Goal: Information Seeking & Learning: Learn about a topic

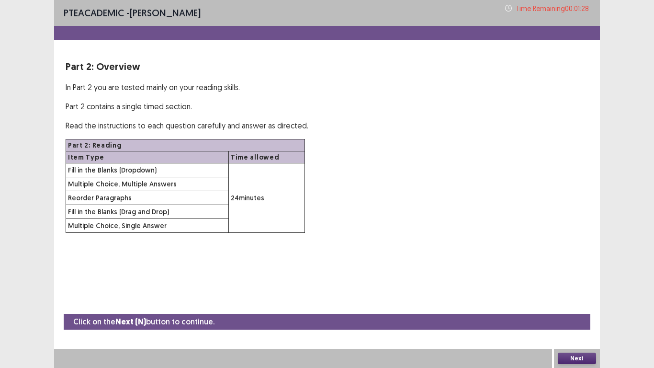
click at [573, 306] on button "Next" at bounding box center [577, 357] width 38 height 11
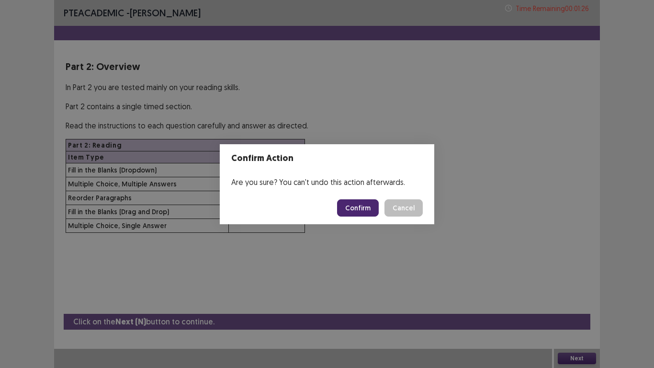
click at [364, 210] on button "Confirm" at bounding box center [358, 207] width 42 height 17
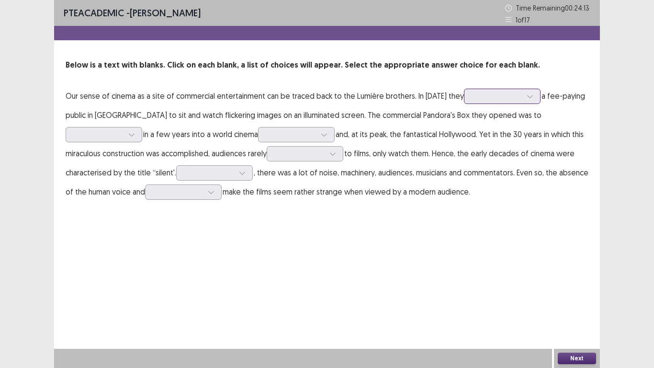
click at [537, 95] on div at bounding box center [530, 96] width 14 height 14
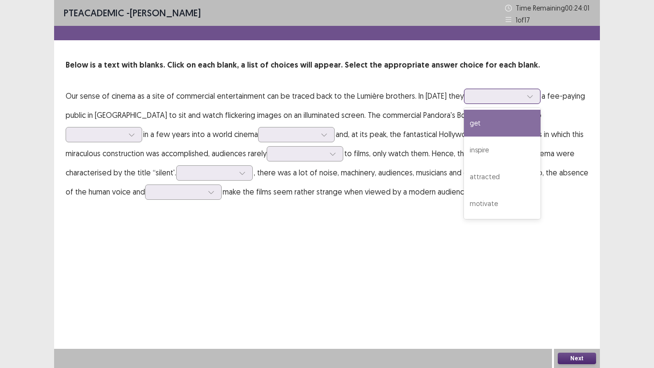
click at [530, 127] on div "get" at bounding box center [502, 123] width 77 height 27
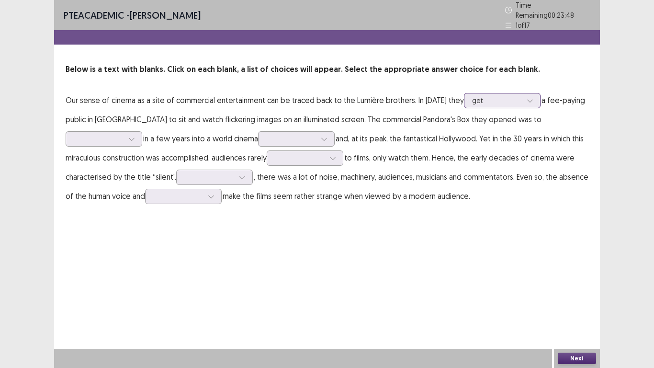
click at [522, 96] on div at bounding box center [497, 100] width 50 height 9
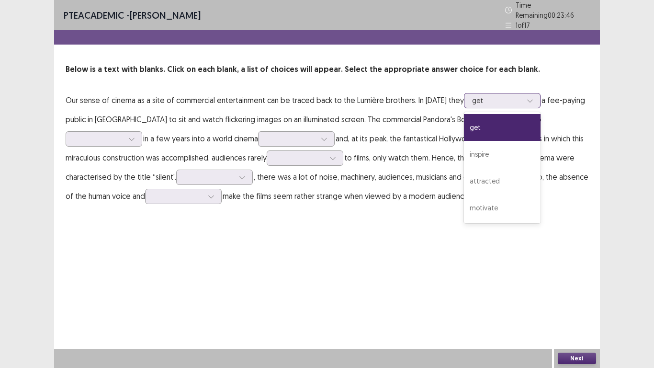
click at [522, 96] on div at bounding box center [497, 100] width 50 height 9
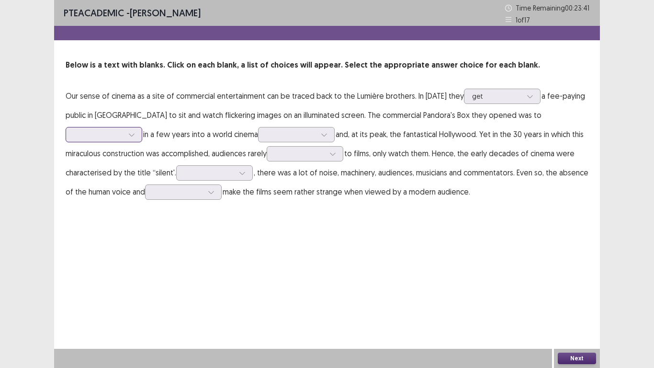
click at [130, 135] on icon at bounding box center [131, 134] width 7 height 7
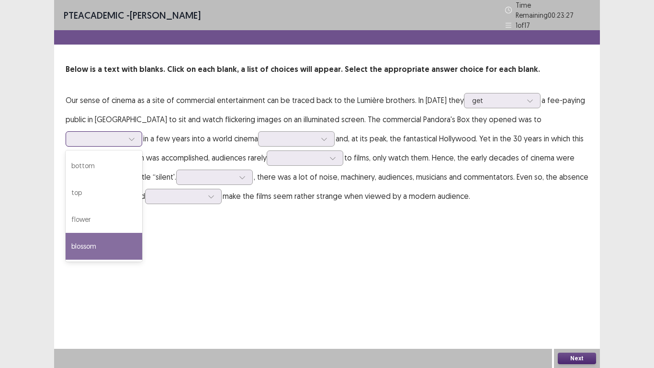
click at [106, 246] on div "blossom" at bounding box center [104, 246] width 77 height 27
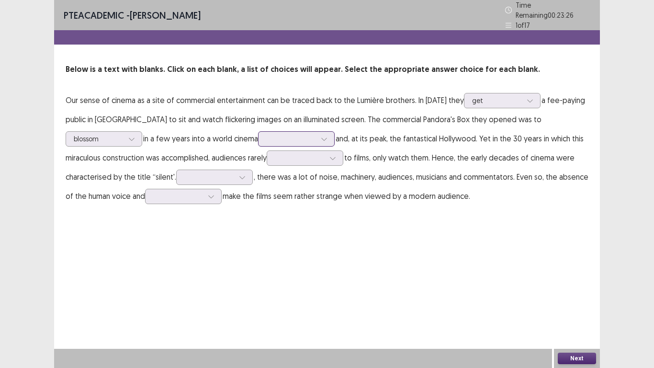
click at [327, 135] on icon at bounding box center [324, 138] width 7 height 7
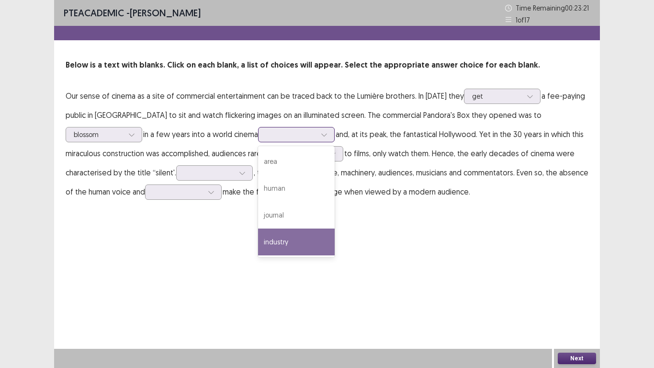
click at [289, 248] on div "industry" at bounding box center [296, 241] width 77 height 27
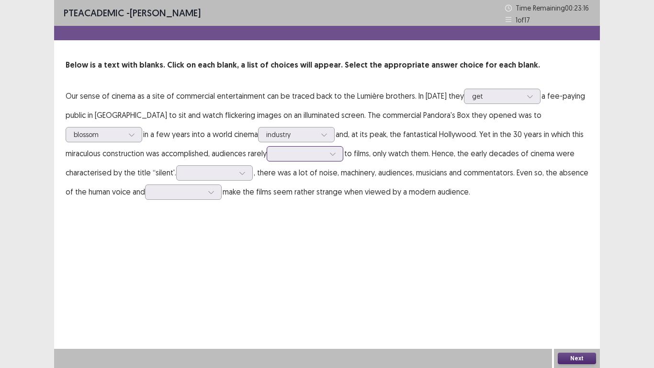
click at [340, 156] on div at bounding box center [333, 154] width 14 height 14
click at [315, 182] on div "had to listen" at bounding box center [305, 180] width 77 height 27
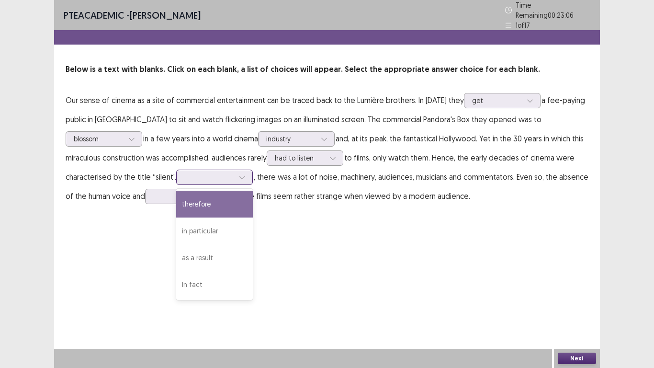
click at [215, 172] on div at bounding box center [209, 176] width 50 height 9
click at [298, 226] on div "PTE academic - [PERSON_NAME] Time Remaining 00 : 22 : 59 1 of 17 Below is a tex…" at bounding box center [327, 184] width 546 height 368
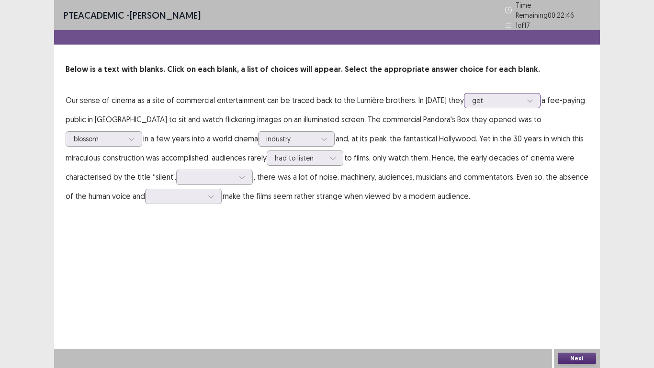
click at [532, 100] on icon at bounding box center [529, 101] width 5 height 3
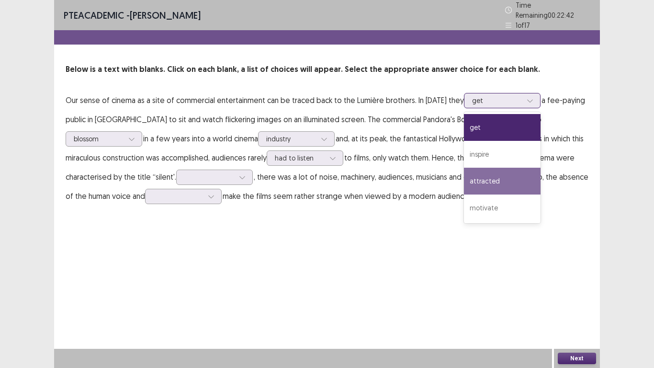
click at [516, 175] on div "attracted" at bounding box center [502, 181] width 77 height 27
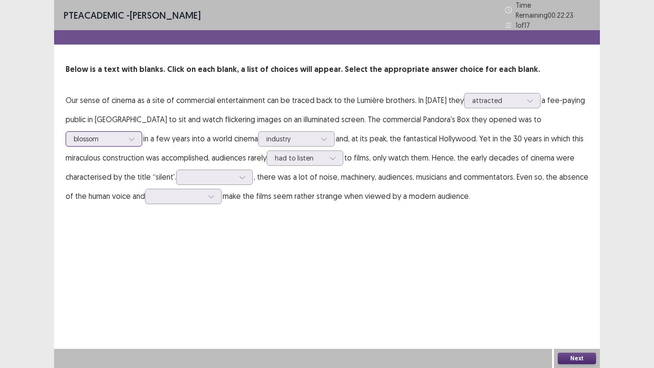
click at [134, 135] on icon at bounding box center [131, 138] width 7 height 7
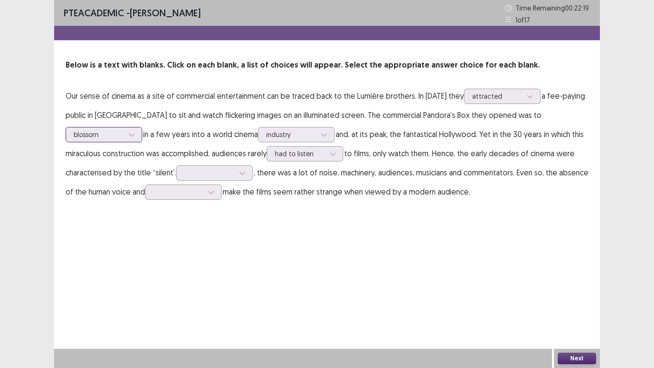
click at [134, 134] on icon at bounding box center [131, 134] width 7 height 7
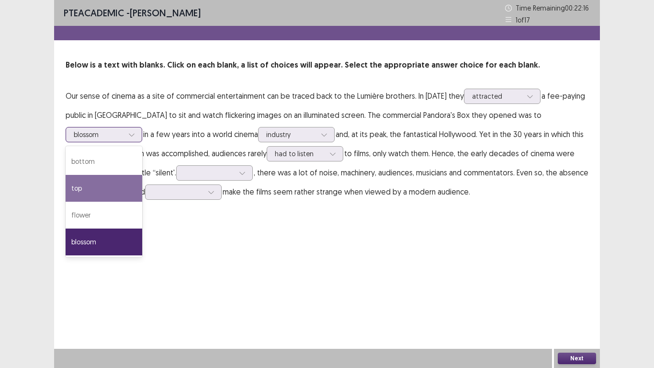
click at [86, 179] on div "top" at bounding box center [104, 188] width 77 height 27
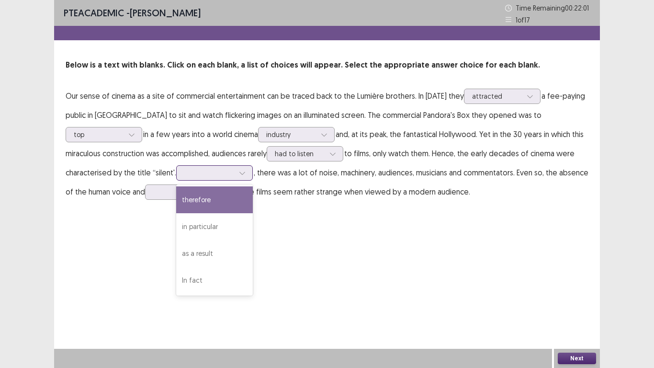
click at [232, 174] on div at bounding box center [209, 172] width 50 height 9
click at [205, 198] on div "therefore" at bounding box center [214, 199] width 77 height 27
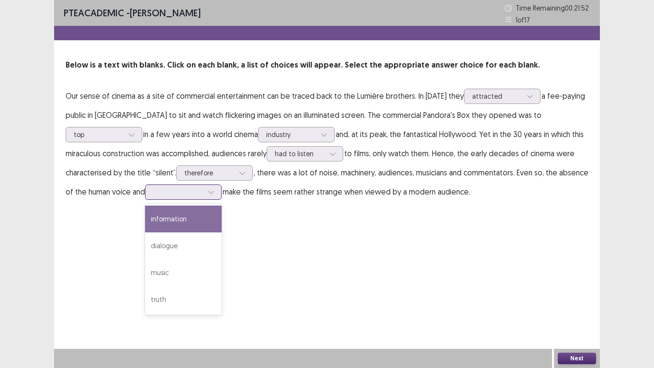
click at [198, 195] on div at bounding box center [178, 191] width 50 height 9
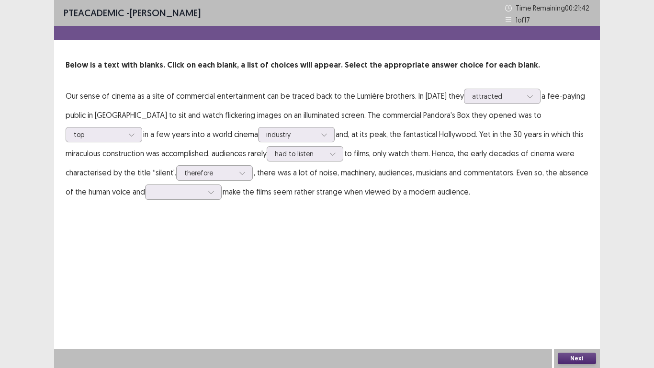
click at [111, 226] on div "PTE academic - [PERSON_NAME] Time Remaining 00 : 21 : 42 1 of 17 Below is a tex…" at bounding box center [327, 184] width 546 height 368
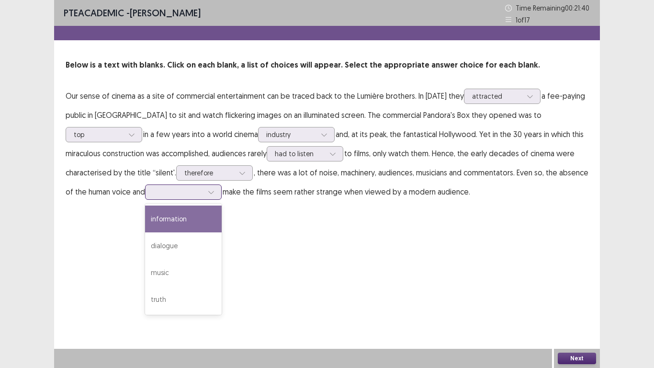
click at [206, 191] on div at bounding box center [211, 192] width 14 height 14
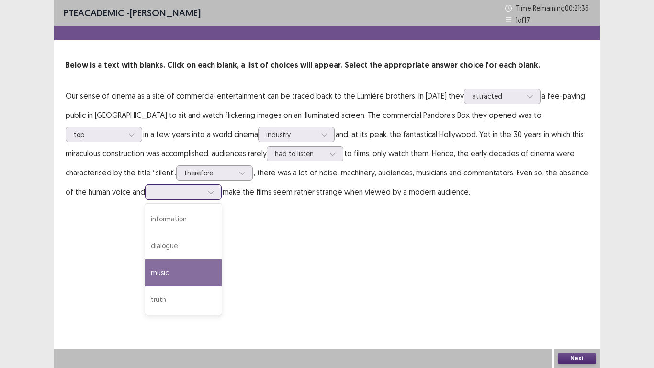
click at [172, 267] on div "music" at bounding box center [183, 272] width 77 height 27
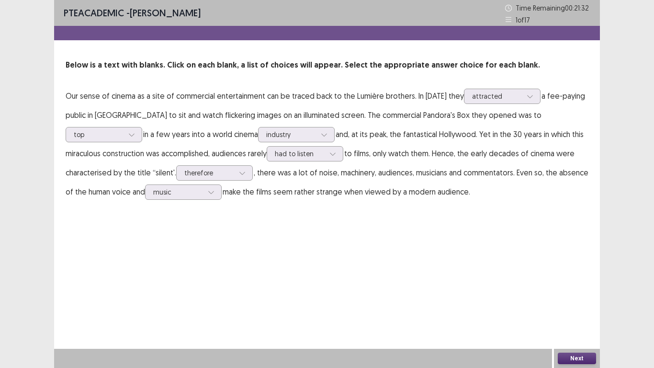
click at [576, 306] on button "Next" at bounding box center [577, 357] width 38 height 11
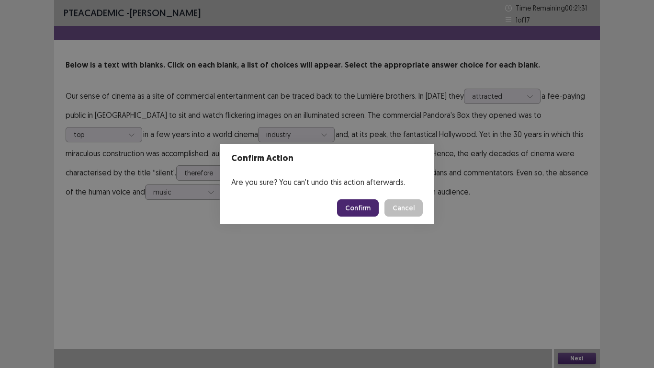
click at [367, 212] on button "Confirm" at bounding box center [358, 207] width 42 height 17
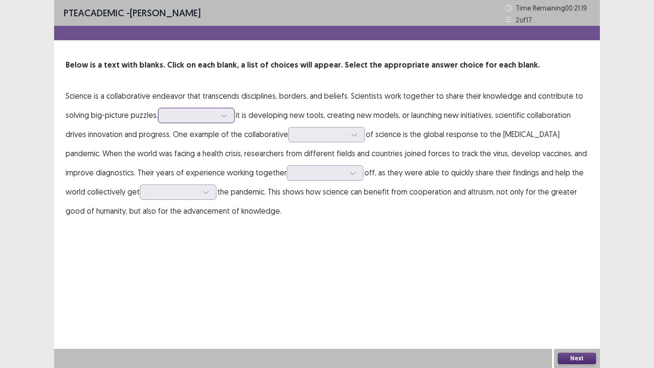
click at [229, 117] on div at bounding box center [224, 115] width 14 height 14
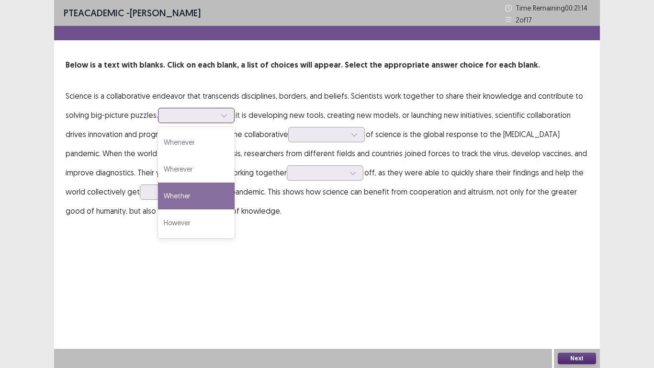
click at [191, 196] on div "Whether" at bounding box center [196, 195] width 77 height 27
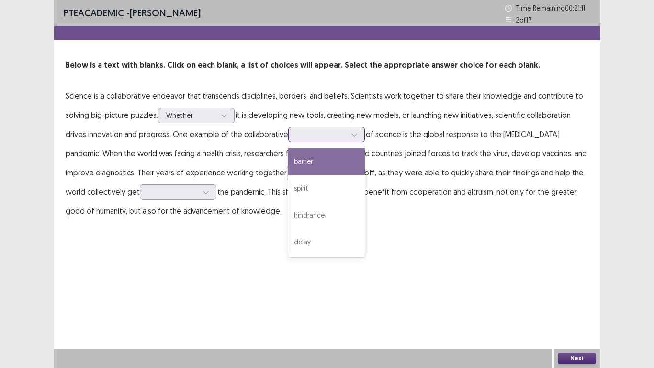
click at [352, 135] on icon at bounding box center [354, 134] width 7 height 7
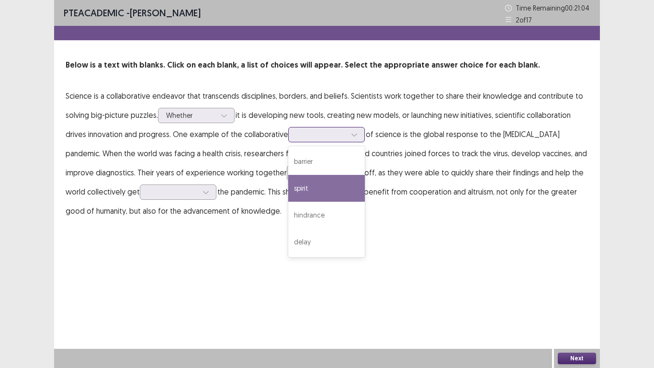
click at [306, 184] on div "spirit" at bounding box center [326, 188] width 77 height 27
click at [342, 137] on div at bounding box center [321, 134] width 50 height 9
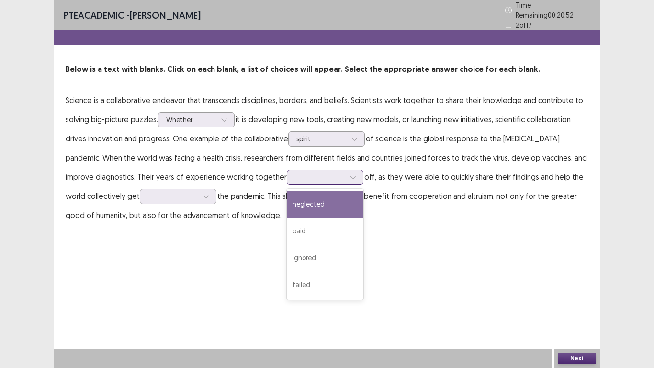
click at [312, 173] on div at bounding box center [320, 176] width 50 height 9
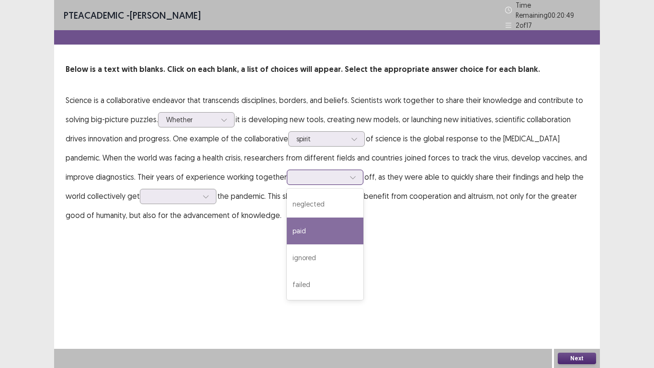
click at [287, 221] on div "paid" at bounding box center [325, 230] width 77 height 27
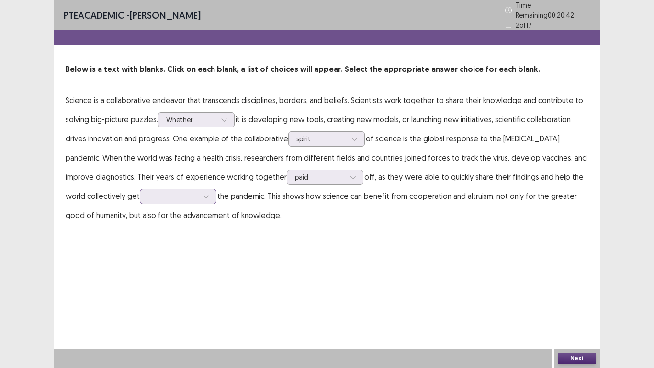
click at [199, 191] on div at bounding box center [206, 196] width 14 height 14
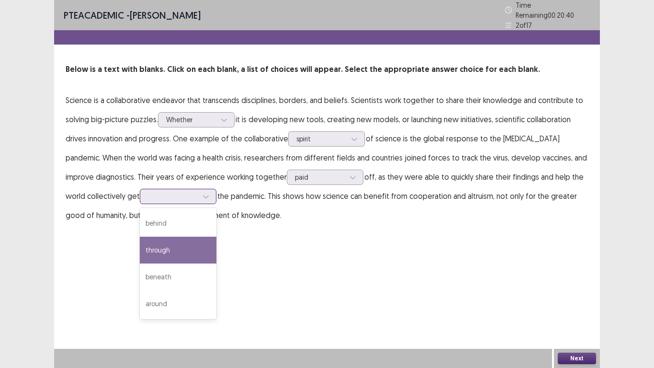
click at [152, 241] on div "through" at bounding box center [178, 250] width 77 height 27
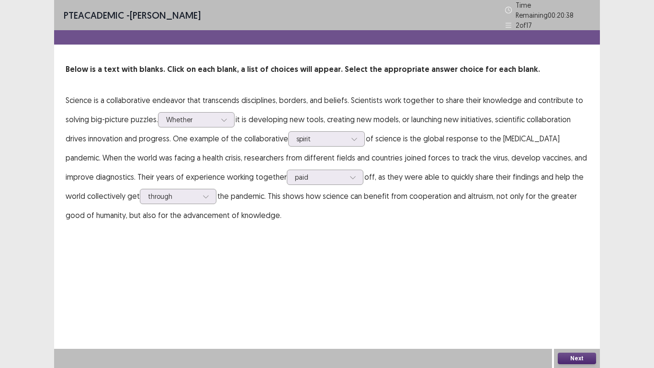
click at [582, 306] on button "Next" at bounding box center [577, 357] width 38 height 11
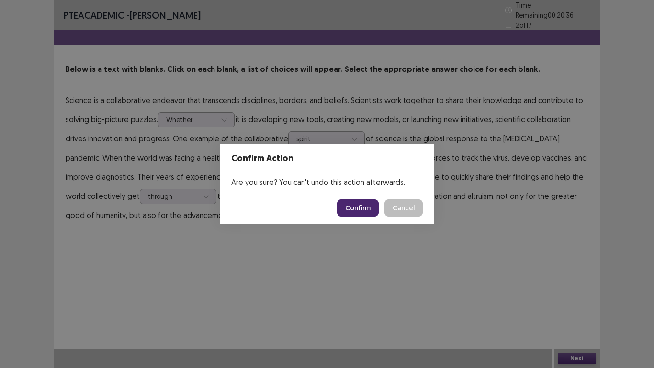
click at [363, 209] on button "Confirm" at bounding box center [358, 207] width 42 height 17
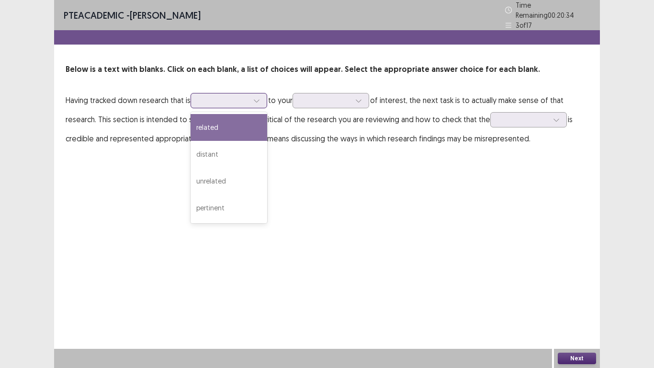
click at [237, 96] on div at bounding box center [224, 100] width 50 height 9
click at [226, 124] on div "related" at bounding box center [229, 127] width 77 height 27
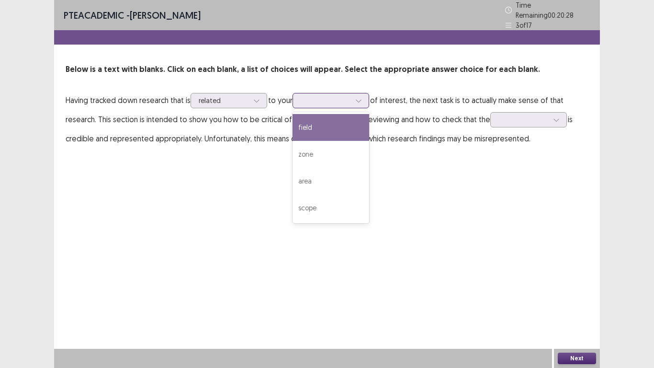
click at [344, 101] on div at bounding box center [326, 100] width 50 height 9
click at [324, 120] on div "field" at bounding box center [331, 127] width 77 height 27
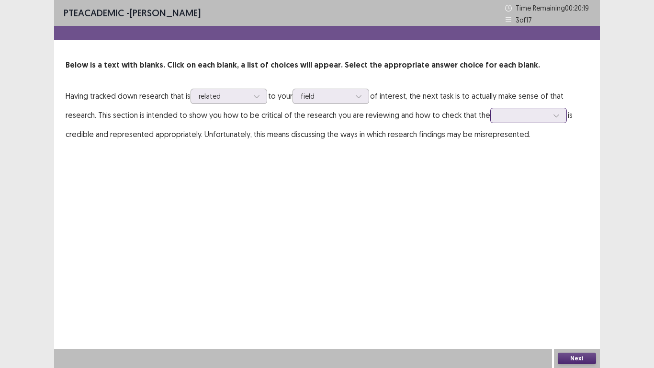
click at [557, 119] on div at bounding box center [556, 115] width 14 height 14
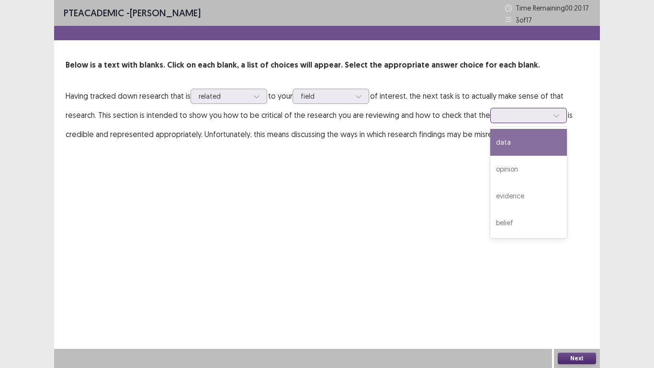
click at [525, 143] on div "data" at bounding box center [528, 142] width 77 height 27
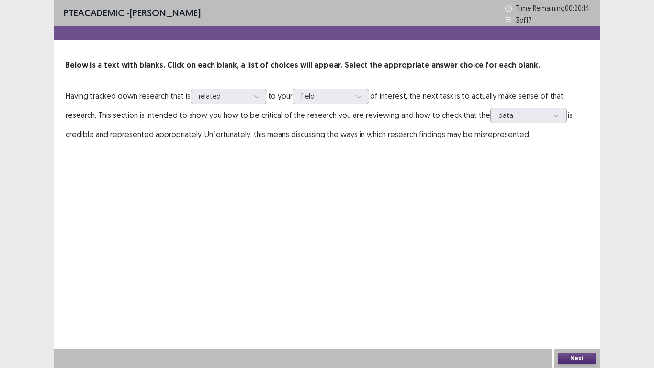
click at [573, 306] on button "Next" at bounding box center [577, 357] width 38 height 11
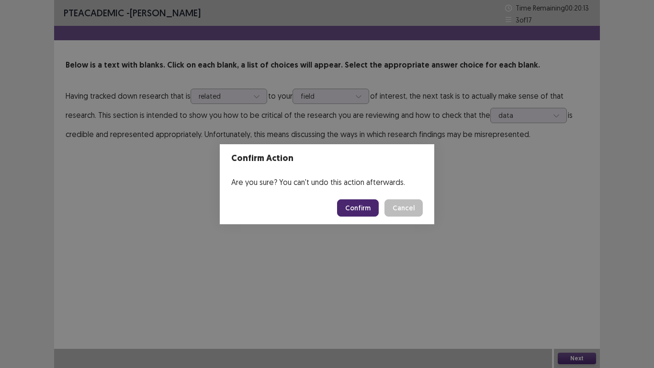
click at [359, 204] on button "Confirm" at bounding box center [358, 207] width 42 height 17
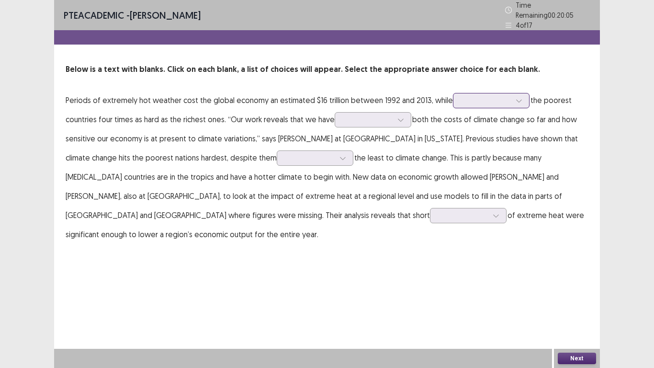
click at [490, 96] on div at bounding box center [486, 100] width 50 height 9
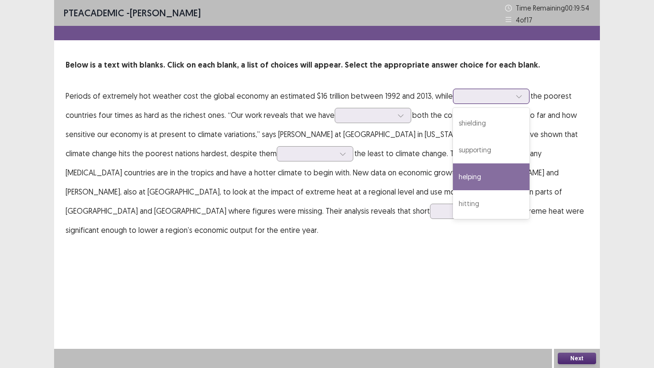
click at [477, 175] on div "helping" at bounding box center [491, 176] width 77 height 27
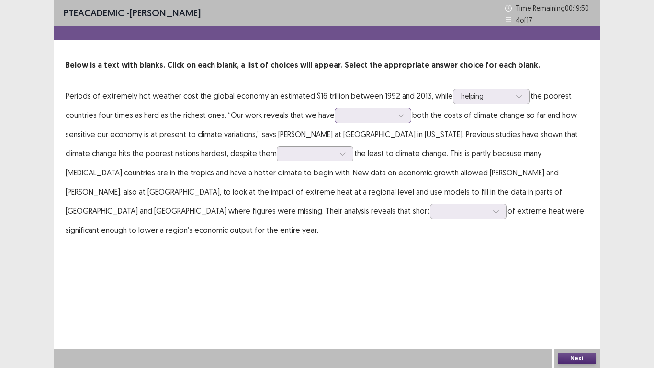
click at [370, 119] on div at bounding box center [368, 115] width 50 height 9
click at [370, 120] on div at bounding box center [368, 115] width 50 height 9
click at [374, 117] on div at bounding box center [368, 115] width 50 height 9
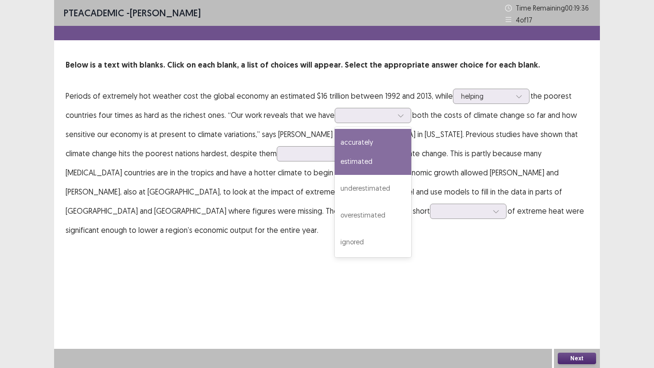
click at [262, 263] on div "PTE academic - [PERSON_NAME] Time Remaining 00 : 19 : 36 4 of 17 Below is a tex…" at bounding box center [327, 184] width 546 height 368
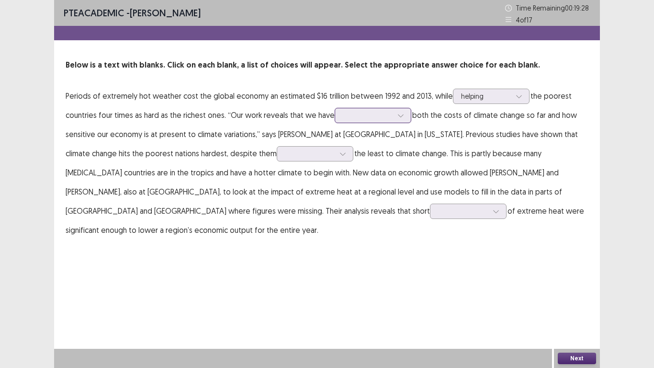
click at [380, 118] on div at bounding box center [368, 115] width 50 height 9
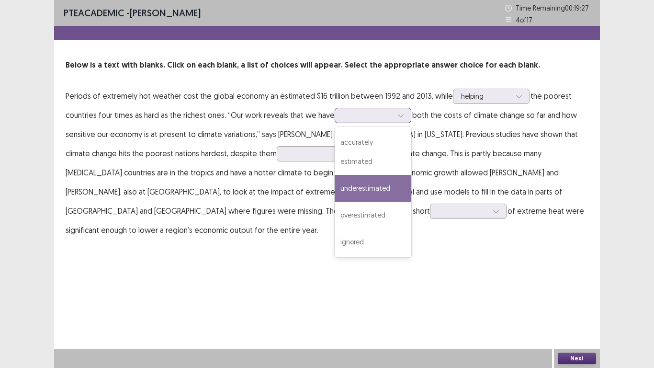
click at [358, 175] on div "underestimated" at bounding box center [373, 188] width 77 height 27
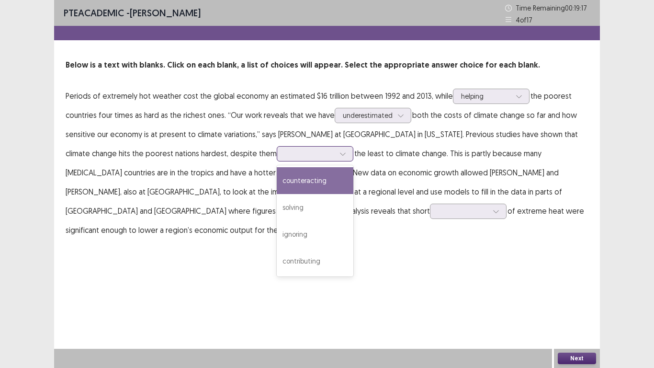
click at [319, 156] on div at bounding box center [310, 153] width 50 height 9
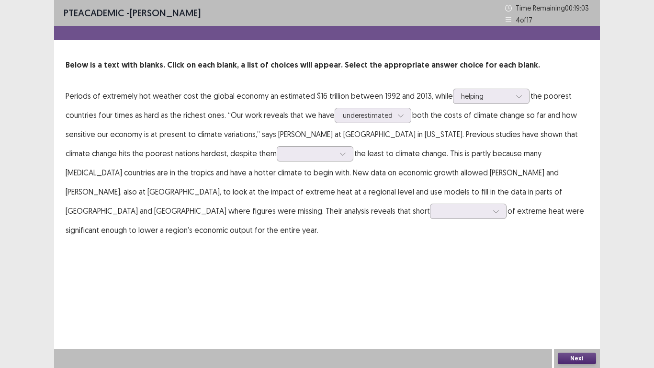
drag, startPoint x: 526, startPoint y: 273, endPoint x: 520, endPoint y: 269, distance: 7.2
click at [526, 273] on div "PTE academic - [PERSON_NAME] Time Remaining 00 : 19 : 03 4 of 17 Below is a tex…" at bounding box center [327, 184] width 546 height 368
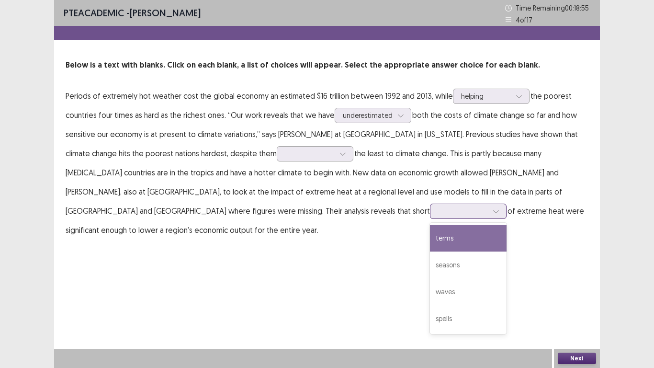
click at [438, 212] on div at bounding box center [463, 210] width 50 height 9
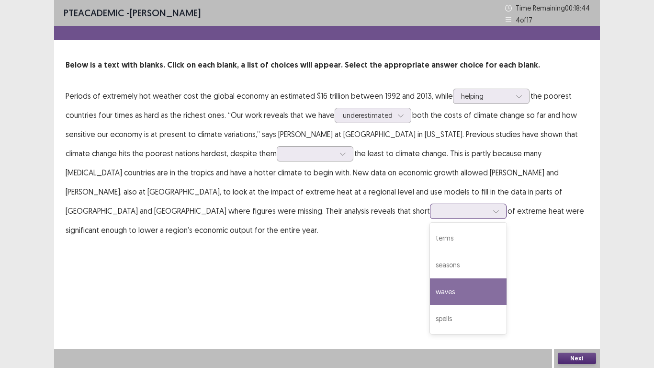
click at [430, 294] on div "waves" at bounding box center [468, 291] width 77 height 27
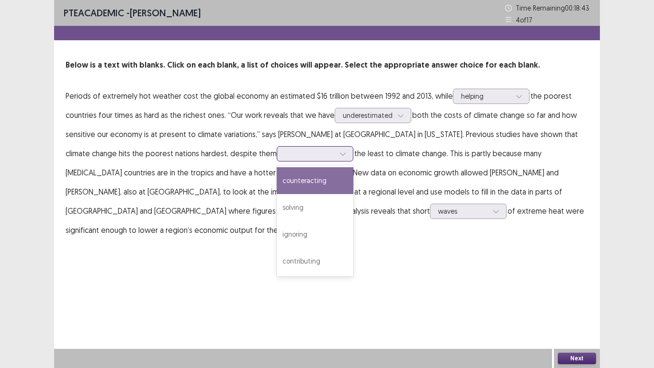
click at [323, 153] on div at bounding box center [310, 153] width 50 height 9
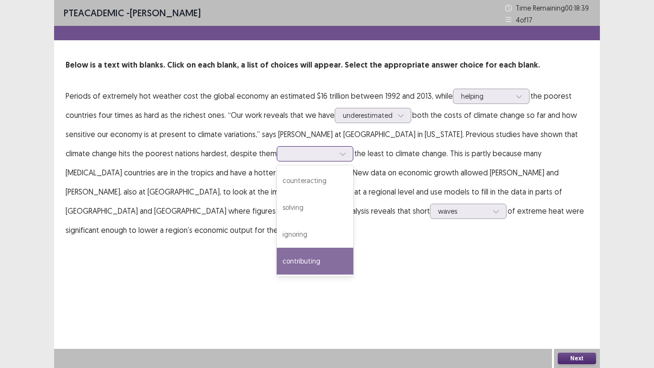
click at [310, 263] on div "contributing" at bounding box center [315, 261] width 77 height 27
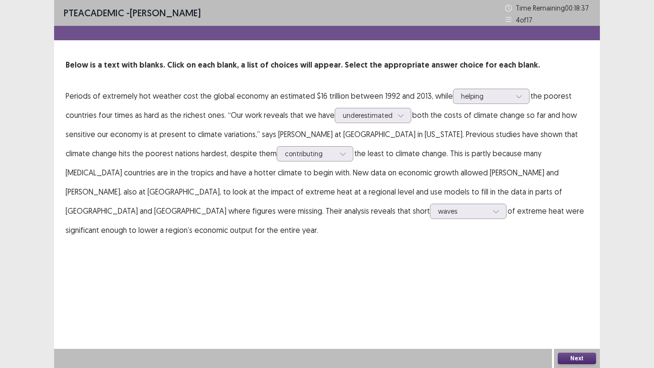
click at [584, 306] on button "Next" at bounding box center [577, 357] width 38 height 11
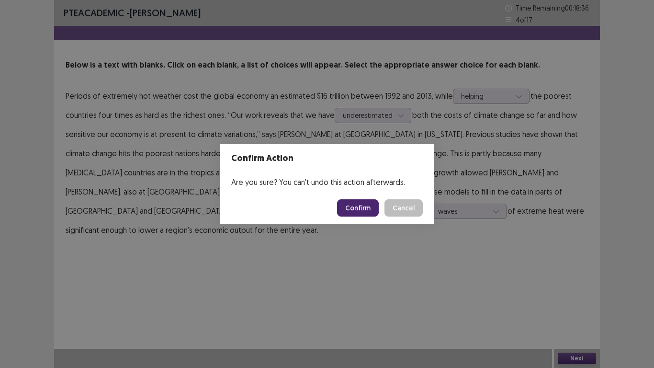
click at [358, 206] on button "Confirm" at bounding box center [358, 207] width 42 height 17
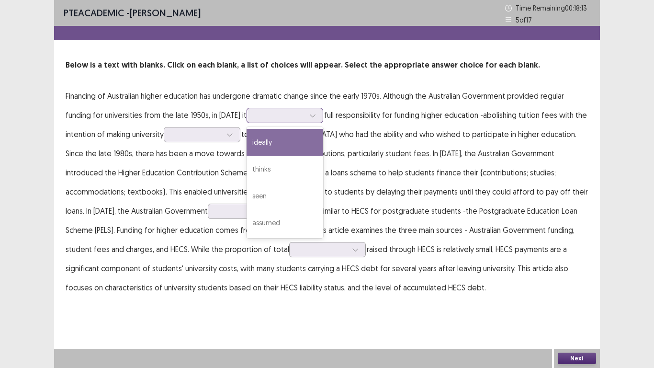
click at [305, 115] on div at bounding box center [312, 115] width 14 height 14
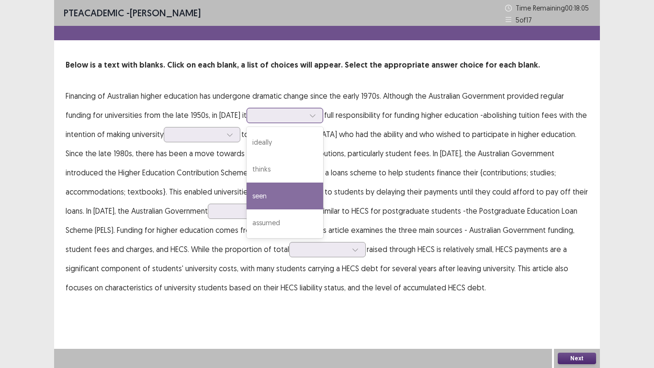
click at [269, 202] on div "seen" at bounding box center [285, 195] width 77 height 27
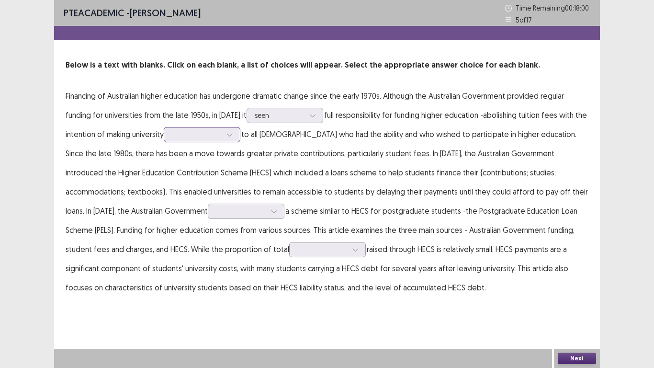
click at [231, 134] on icon at bounding box center [229, 134] width 7 height 7
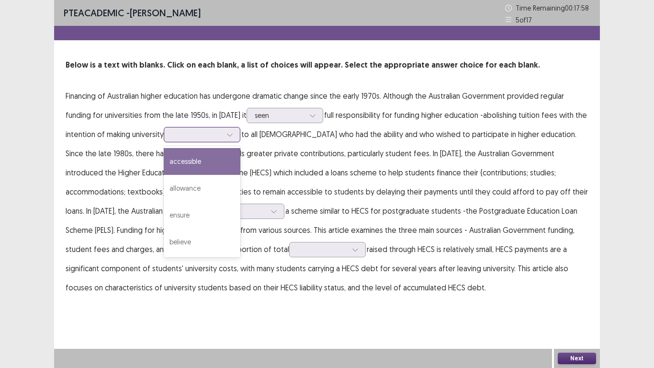
click at [210, 158] on div "accessible" at bounding box center [202, 161] width 77 height 27
click at [227, 133] on div at bounding box center [230, 134] width 14 height 14
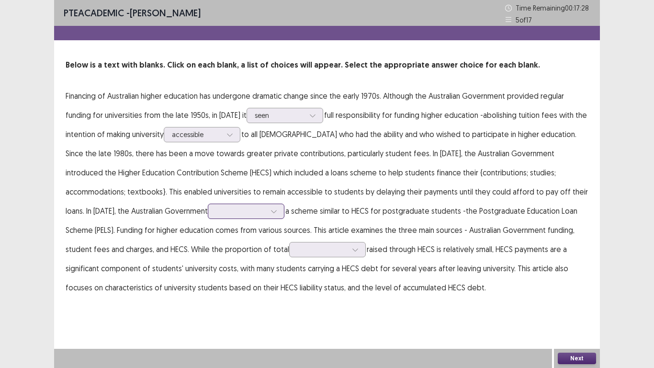
click at [271, 210] on icon at bounding box center [274, 211] width 7 height 7
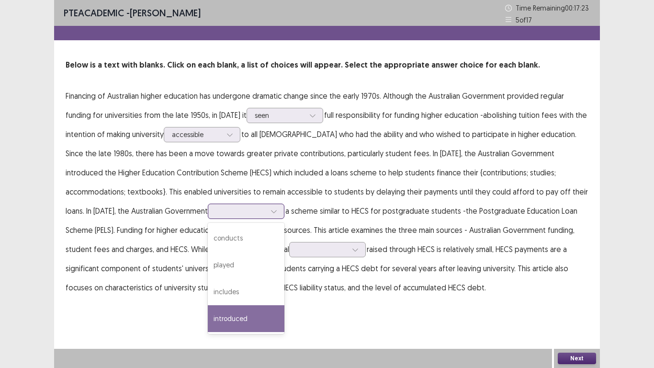
click at [208, 306] on div "introduced" at bounding box center [246, 318] width 77 height 27
click at [216, 214] on div at bounding box center [241, 210] width 50 height 9
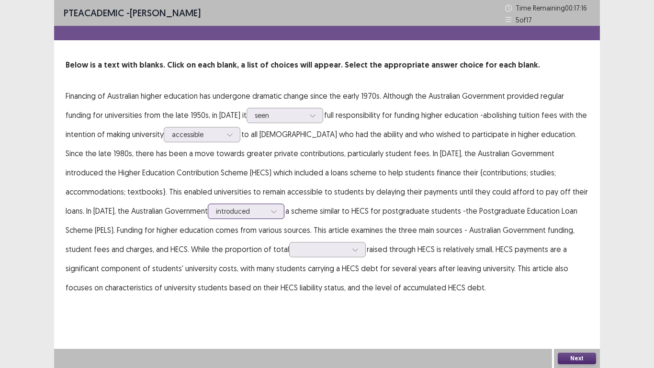
click at [216, 214] on div at bounding box center [241, 210] width 50 height 9
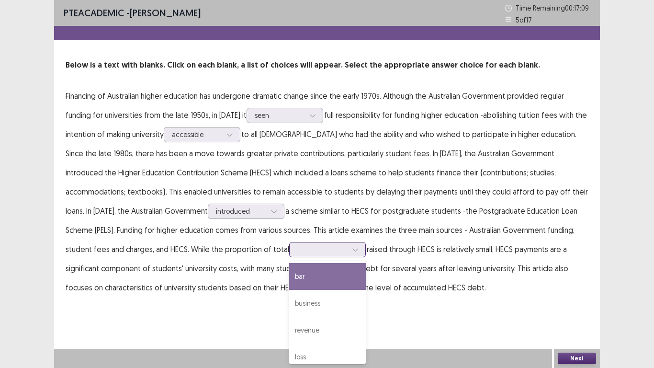
click at [297, 250] on div at bounding box center [322, 249] width 50 height 9
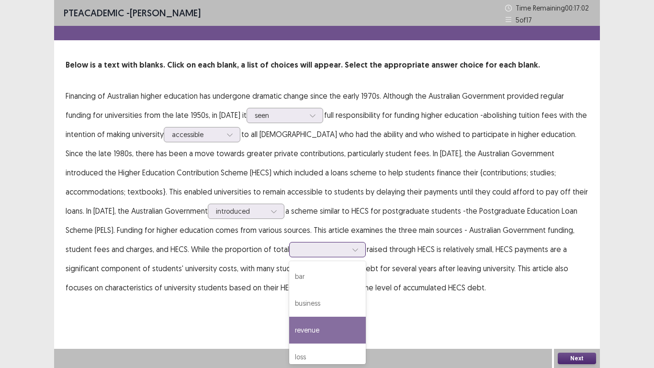
click at [289, 306] on div "revenue" at bounding box center [327, 329] width 77 height 27
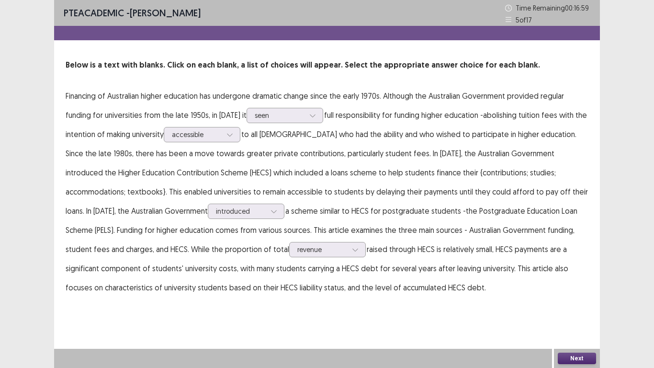
click at [574, 306] on button "Next" at bounding box center [577, 357] width 38 height 11
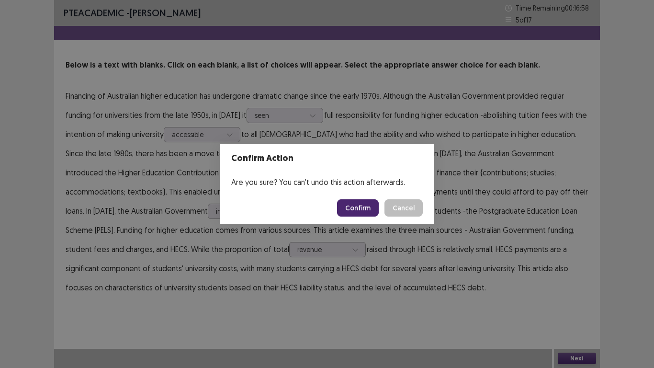
click at [356, 201] on button "Confirm" at bounding box center [358, 207] width 42 height 17
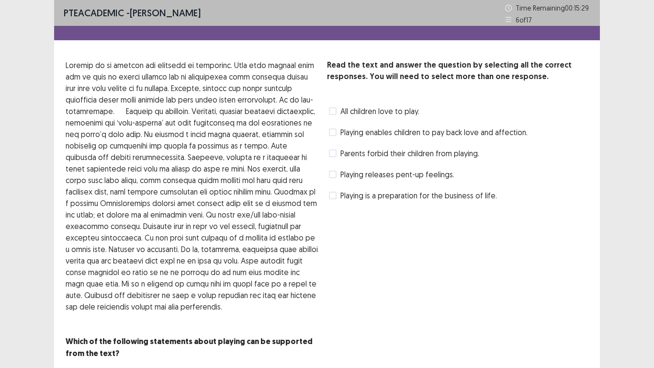
click at [332, 197] on span at bounding box center [333, 196] width 8 height 8
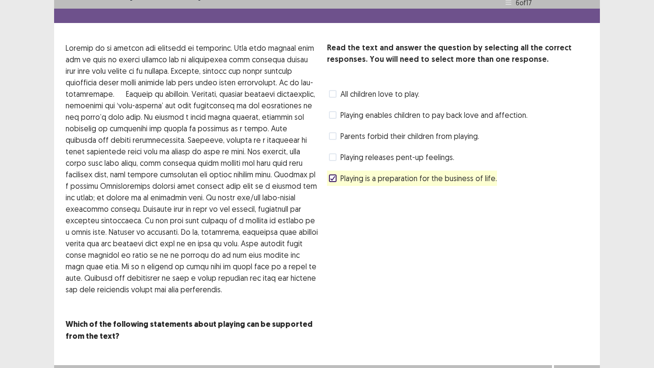
scroll to position [34, 0]
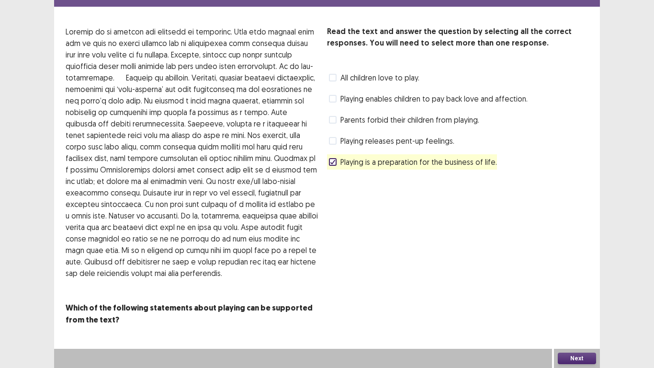
click at [579, 306] on button "Next" at bounding box center [577, 357] width 38 height 11
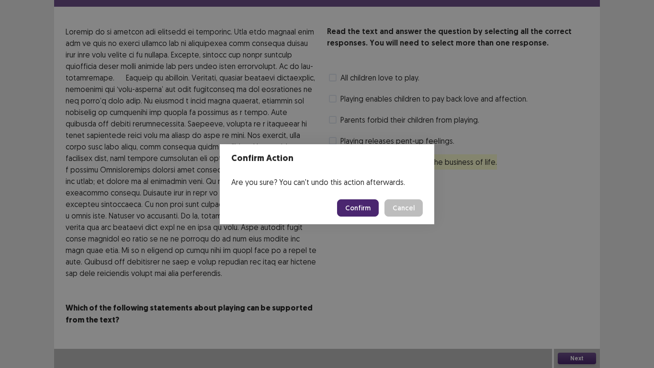
click at [368, 207] on button "Confirm" at bounding box center [358, 207] width 42 height 17
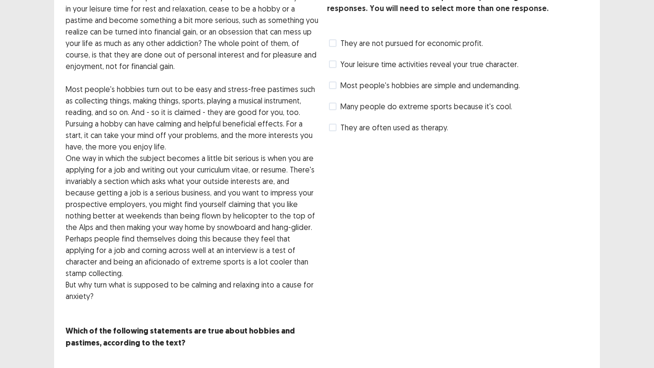
scroll to position [79, 0]
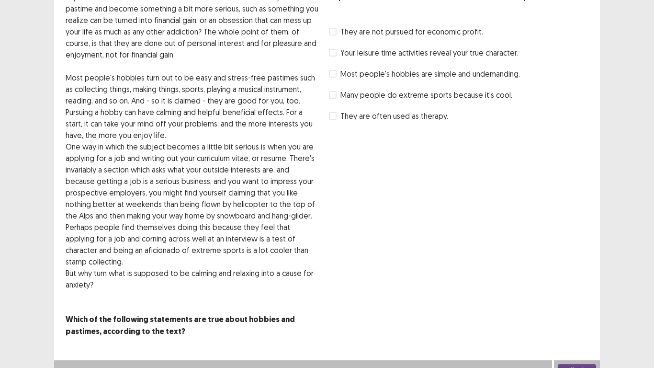
click at [337, 73] on label "Most people's hobbies are simple and undemanding." at bounding box center [424, 73] width 191 height 11
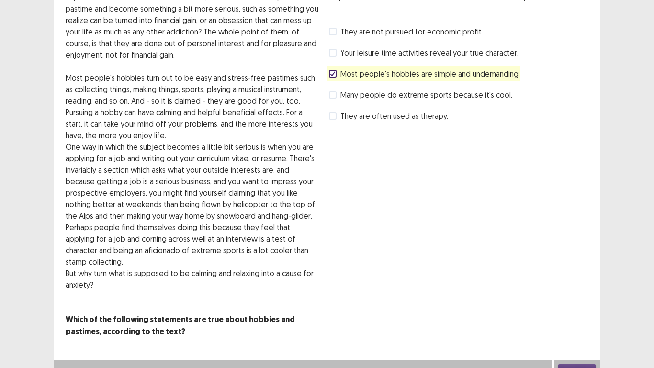
click at [334, 119] on label "They are often used as therapy." at bounding box center [388, 115] width 119 height 11
click at [567, 306] on button "Next" at bounding box center [577, 369] width 38 height 11
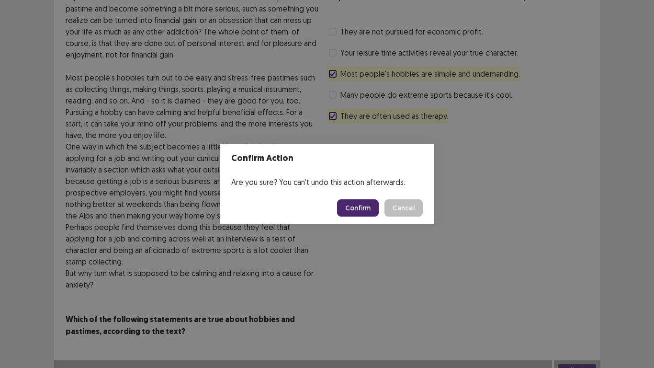
click at [361, 201] on button "Confirm" at bounding box center [358, 207] width 42 height 17
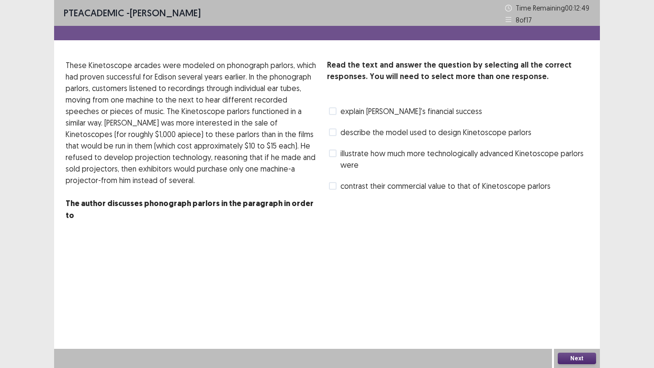
click at [342, 153] on span "illustrate how much more technologically advanced Kinetoscope parlors were" at bounding box center [464, 158] width 248 height 23
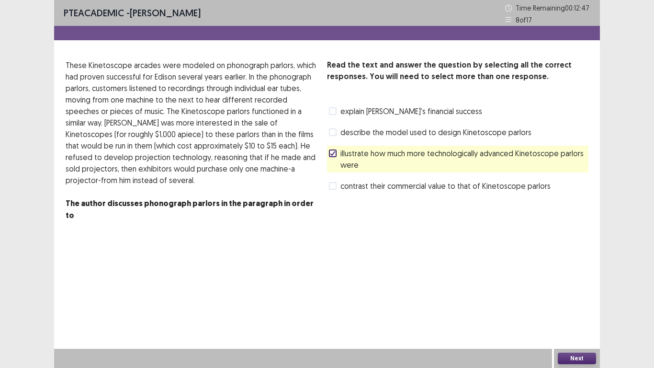
click at [569, 306] on button "Next" at bounding box center [577, 357] width 38 height 11
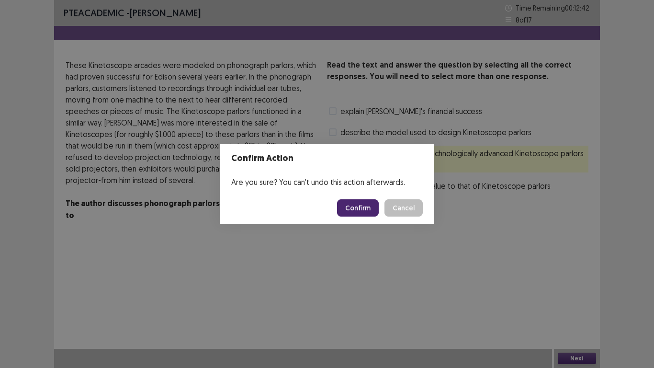
click at [411, 212] on button "Cancel" at bounding box center [403, 207] width 38 height 17
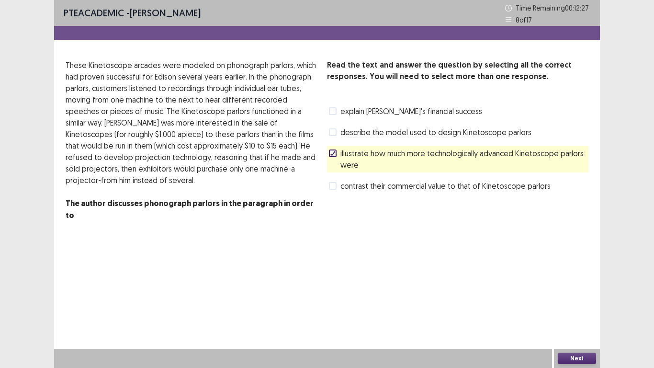
click at [577, 306] on button "Next" at bounding box center [577, 357] width 38 height 11
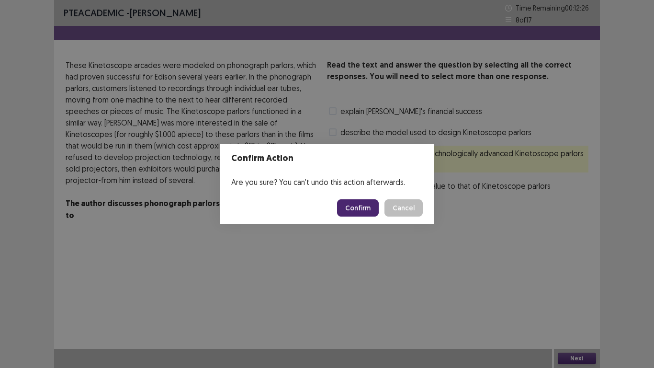
click at [366, 208] on button "Confirm" at bounding box center [358, 207] width 42 height 17
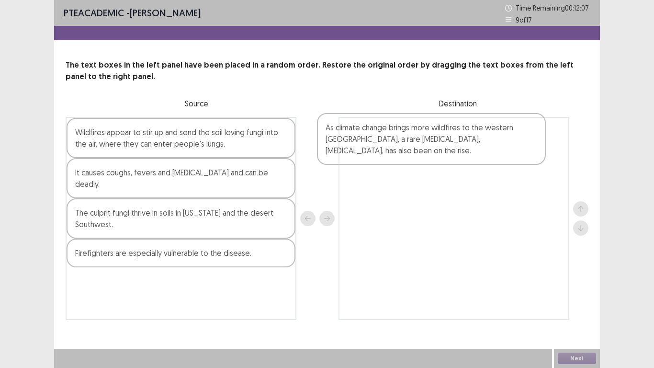
drag, startPoint x: 130, startPoint y: 224, endPoint x: 387, endPoint y: 150, distance: 267.9
click at [387, 150] on div "Wildfires appear to stir up and send the soil loving fungi into the air, where …" at bounding box center [327, 218] width 523 height 203
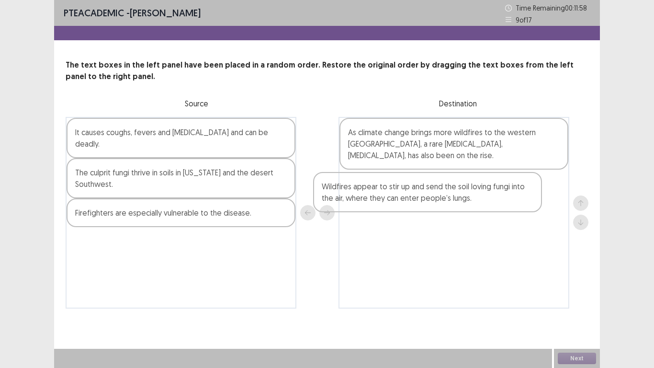
drag, startPoint x: 192, startPoint y: 147, endPoint x: 441, endPoint y: 201, distance: 254.8
click at [441, 201] on div "Wildfires appear to stir up and send the soil loving fungi into the air, where …" at bounding box center [327, 213] width 523 height 192
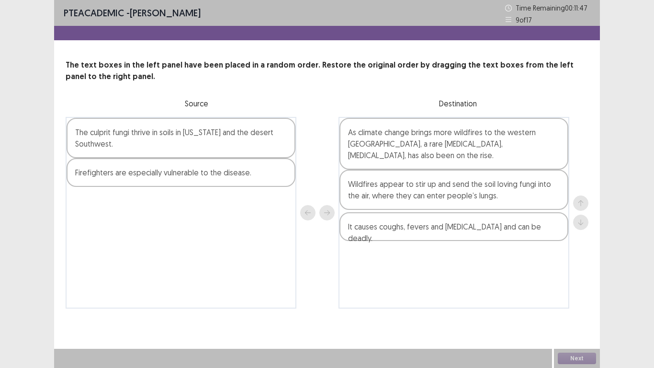
drag, startPoint x: 136, startPoint y: 139, endPoint x: 414, endPoint y: 234, distance: 293.4
click at [414, 234] on div "It causes coughs, fevers and [MEDICAL_DATA] and can be deadly. The culprit fung…" at bounding box center [327, 213] width 523 height 192
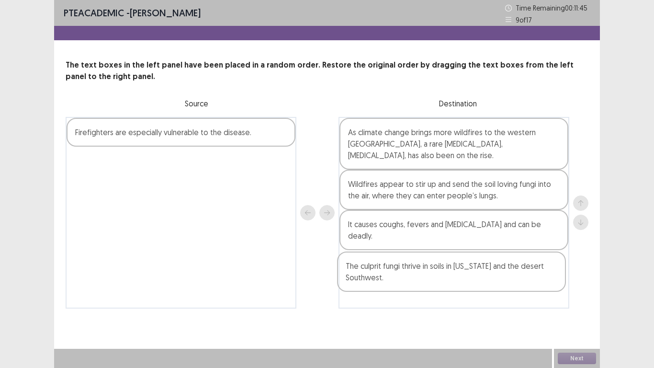
drag, startPoint x: 171, startPoint y: 149, endPoint x: 445, endPoint y: 281, distance: 303.9
click at [446, 282] on div "The culprit fungi thrive in soils in [US_STATE] and the desert Southwest. Firef…" at bounding box center [327, 213] width 523 height 192
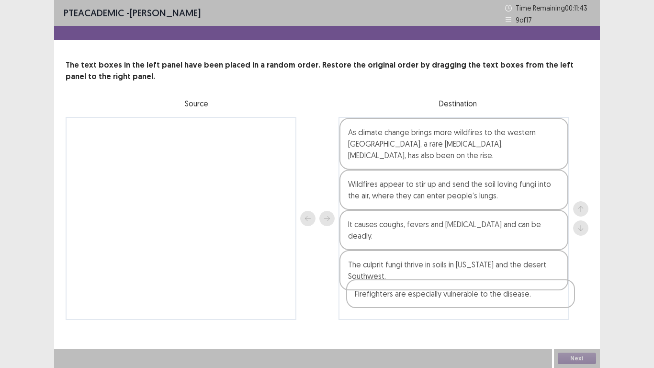
drag, startPoint x: 120, startPoint y: 132, endPoint x: 404, endPoint y: 297, distance: 328.2
click at [404, 297] on div "Firefighters are especially vulnerable to the disease. As climate change brings…" at bounding box center [327, 218] width 523 height 203
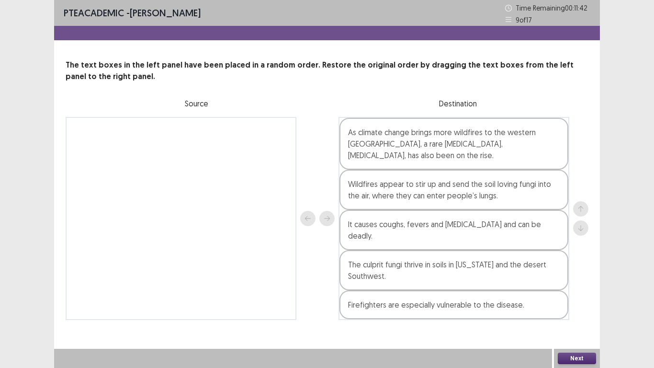
click at [578, 306] on button "Next" at bounding box center [577, 357] width 38 height 11
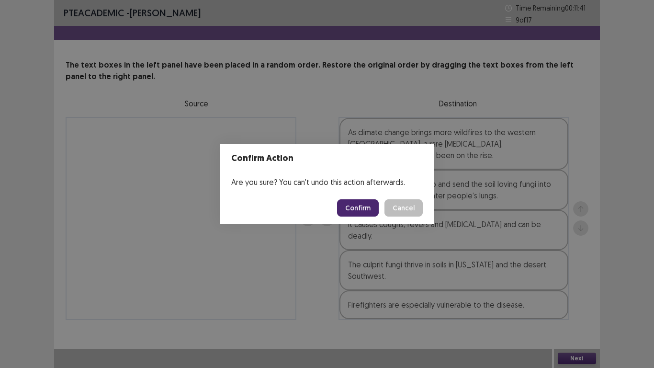
click at [361, 204] on button "Confirm" at bounding box center [358, 207] width 42 height 17
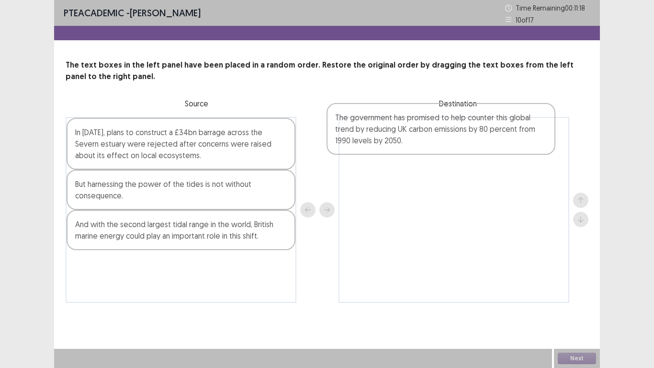
drag, startPoint x: 160, startPoint y: 292, endPoint x: 427, endPoint y: 145, distance: 304.1
click at [427, 145] on div "In [DATE], plans to construct a £34bn barrage across the Severn estuary were re…" at bounding box center [327, 210] width 523 height 186
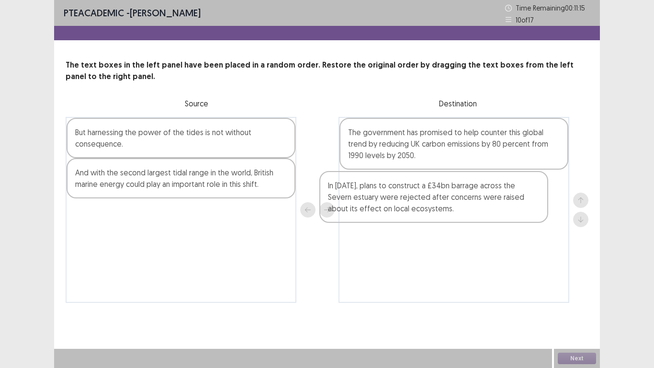
drag, startPoint x: 152, startPoint y: 148, endPoint x: 408, endPoint y: 204, distance: 262.7
click at [408, 204] on div "In [DATE], plans to construct a £34bn barrage across the Severn estuary were re…" at bounding box center [327, 210] width 523 height 186
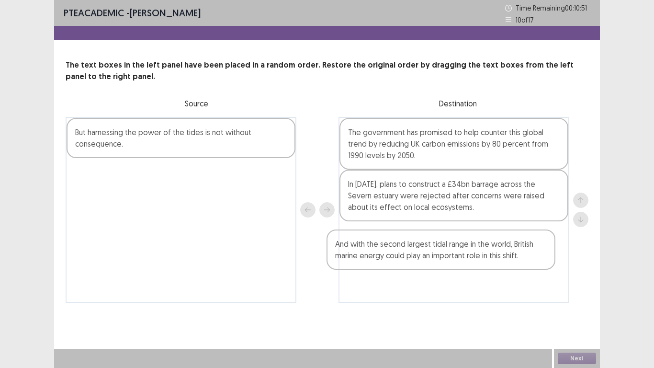
drag, startPoint x: 138, startPoint y: 188, endPoint x: 413, endPoint y: 258, distance: 284.0
click at [413, 258] on div "But harnessing the power of the tides is not without consequence. And with the …" at bounding box center [327, 210] width 523 height 186
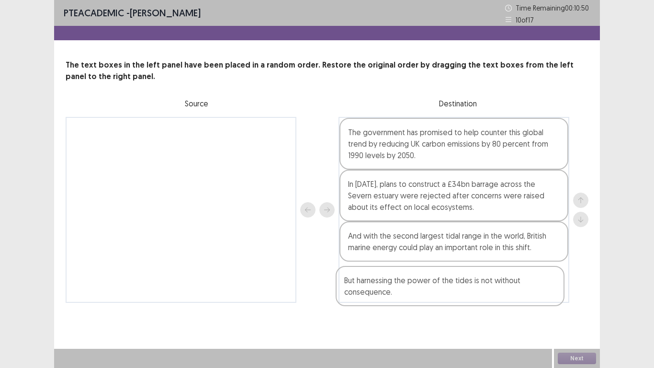
drag, startPoint x: 207, startPoint y: 140, endPoint x: 484, endPoint y: 295, distance: 317.1
click at [483, 295] on div "But harnessing the power of the tides is not without consequence. The governmen…" at bounding box center [327, 210] width 523 height 186
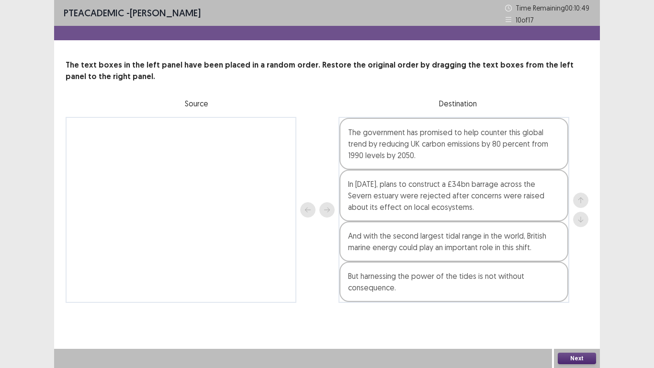
click at [578, 306] on button "Next" at bounding box center [577, 357] width 38 height 11
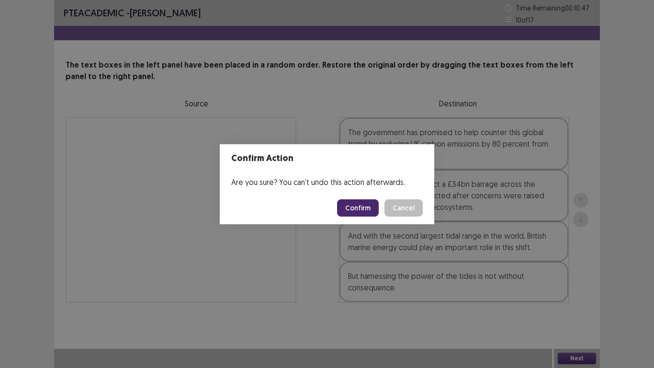
click at [370, 207] on button "Confirm" at bounding box center [358, 207] width 42 height 17
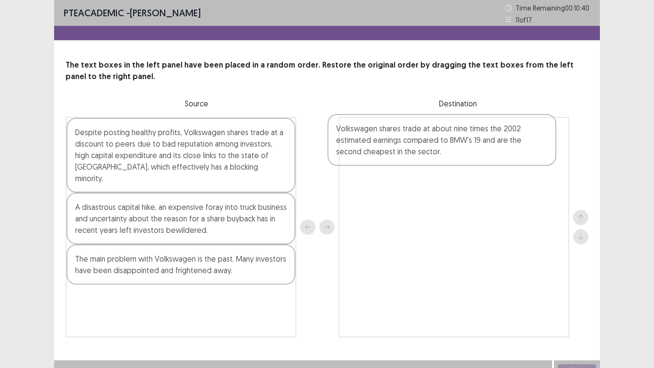
drag, startPoint x: 186, startPoint y: 218, endPoint x: 451, endPoint y: 151, distance: 273.6
click at [451, 151] on div "Despite posting healthy profits, Volkswagen shares trade at a discount to peers…" at bounding box center [327, 227] width 523 height 220
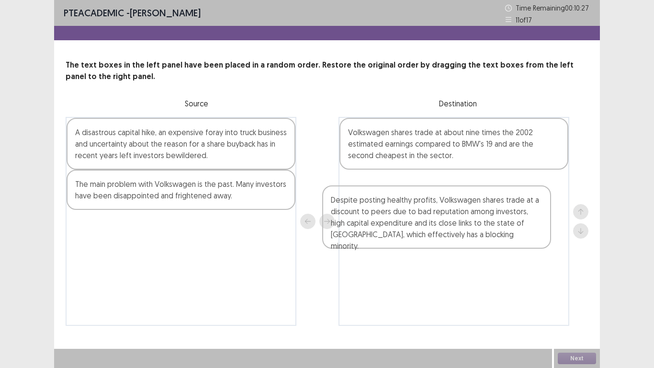
drag, startPoint x: 198, startPoint y: 153, endPoint x: 465, endPoint y: 226, distance: 276.9
click at [465, 226] on div "Despite posting healthy profits, Volkswagen shares trade at a discount to peers…" at bounding box center [327, 221] width 523 height 209
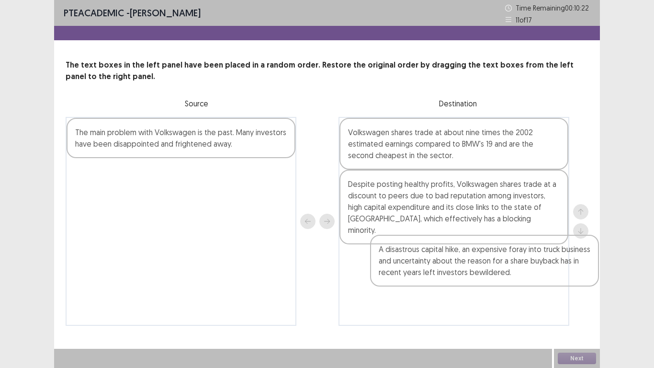
drag, startPoint x: 181, startPoint y: 155, endPoint x: 479, endPoint y: 265, distance: 317.7
click at [479, 265] on div "A disastrous capital hike, an expensive foray into truck business and uncertain…" at bounding box center [327, 221] width 523 height 209
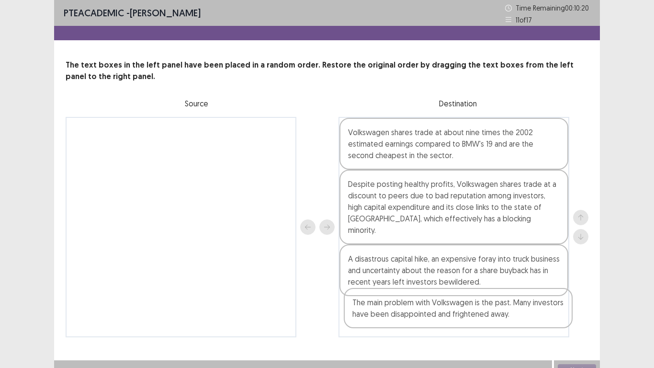
drag, startPoint x: 134, startPoint y: 148, endPoint x: 414, endPoint y: 324, distance: 330.8
click at [414, 306] on div "The main problem with Volkswagen is the past. Many investors have been disappoi…" at bounding box center [327, 227] width 523 height 220
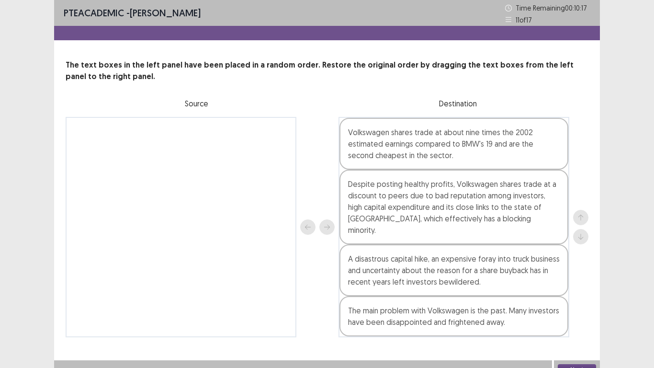
click at [581, 306] on button "Next" at bounding box center [577, 369] width 38 height 11
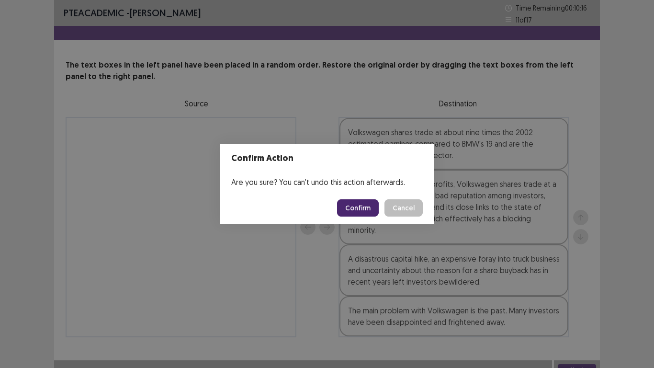
click at [361, 204] on button "Confirm" at bounding box center [358, 207] width 42 height 17
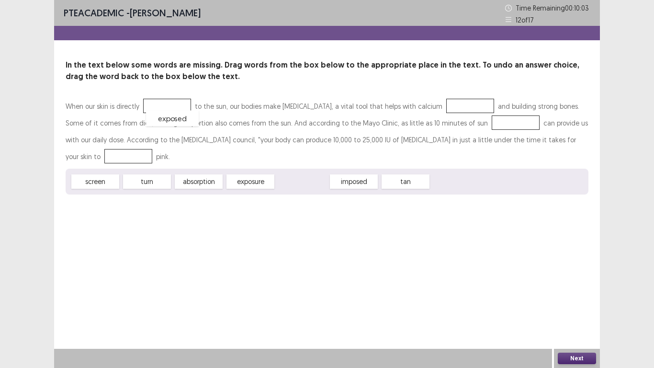
drag, startPoint x: 321, startPoint y: 169, endPoint x: 191, endPoint y: 106, distance: 145.2
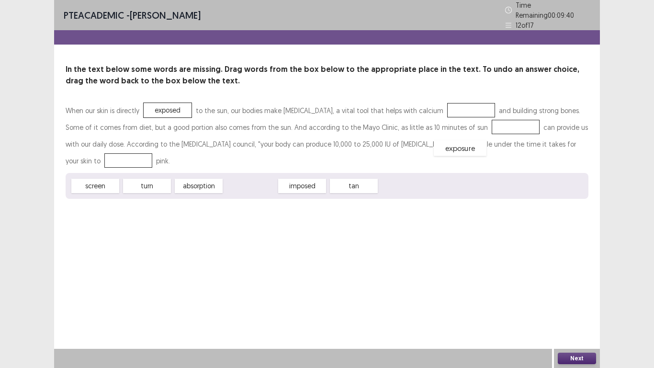
drag, startPoint x: 254, startPoint y: 164, endPoint x: 464, endPoint y: 126, distance: 213.1
drag, startPoint x: 145, startPoint y: 169, endPoint x: 530, endPoint y: 149, distance: 385.9
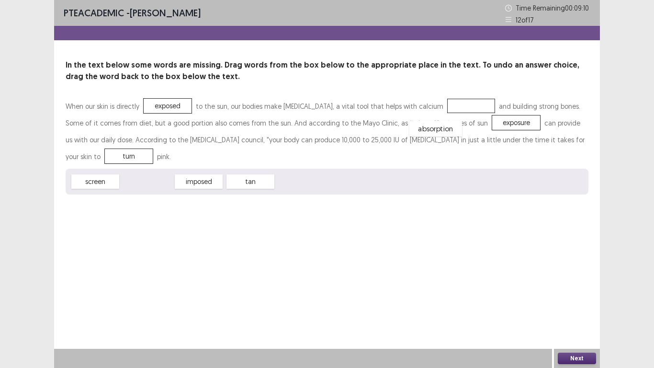
drag, startPoint x: 155, startPoint y: 163, endPoint x: 444, endPoint y: 110, distance: 293.5
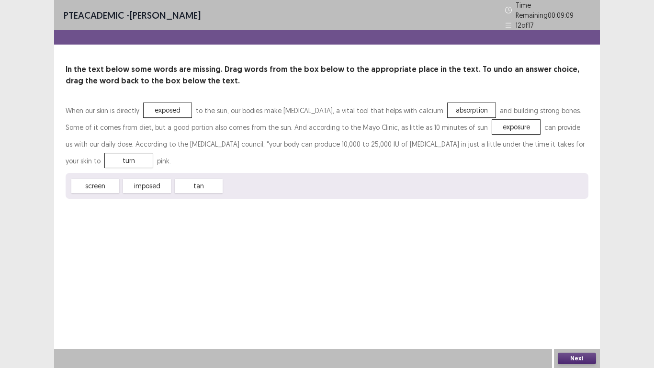
click at [581, 306] on button "Next" at bounding box center [577, 357] width 38 height 11
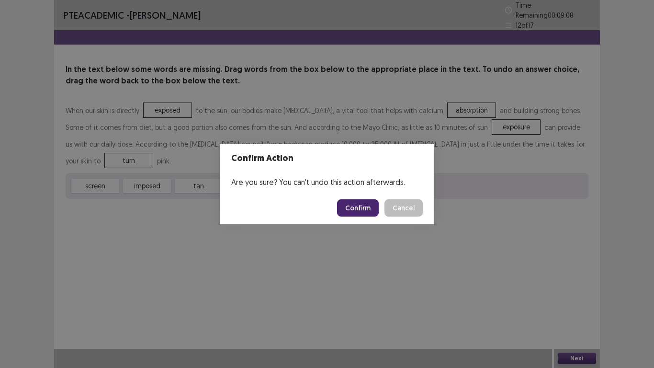
click at [364, 205] on button "Confirm" at bounding box center [358, 207] width 42 height 17
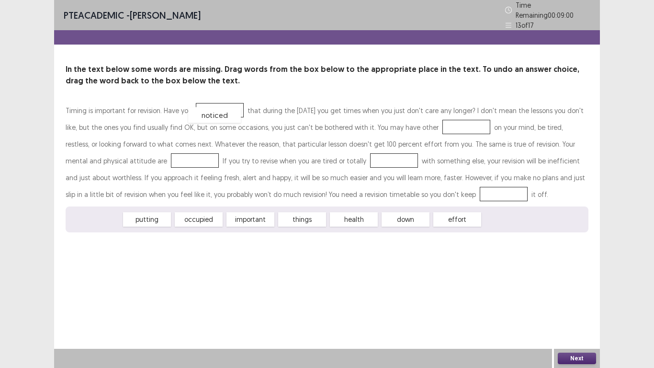
drag, startPoint x: 83, startPoint y: 217, endPoint x: 202, endPoint y: 113, distance: 158.4
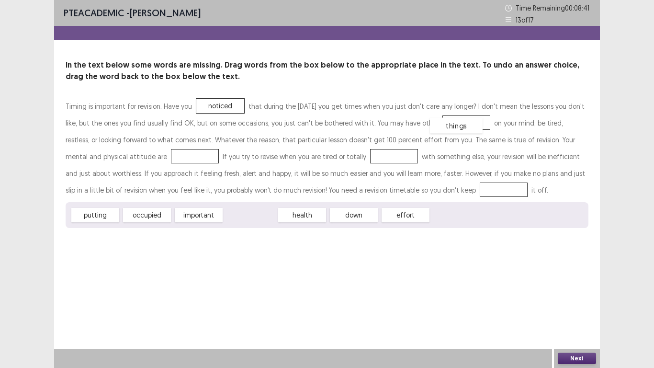
drag, startPoint x: 255, startPoint y: 212, endPoint x: 461, endPoint y: 123, distance: 224.5
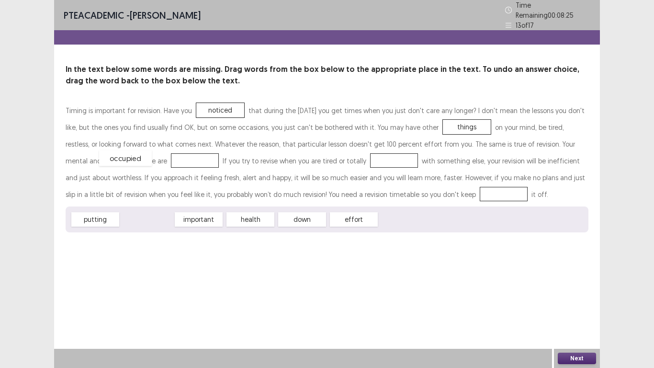
drag, startPoint x: 142, startPoint y: 216, endPoint x: 121, endPoint y: 155, distance: 65.0
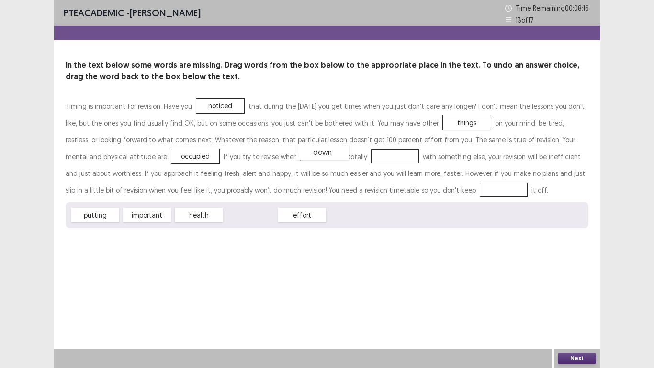
drag, startPoint x: 254, startPoint y: 214, endPoint x: 326, endPoint y: 151, distance: 96.0
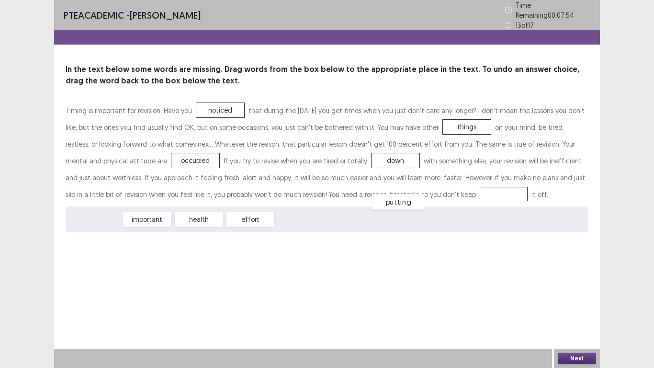
drag, startPoint x: 107, startPoint y: 219, endPoint x: 408, endPoint y: 200, distance: 301.8
click at [581, 306] on button "Next" at bounding box center [577, 357] width 38 height 11
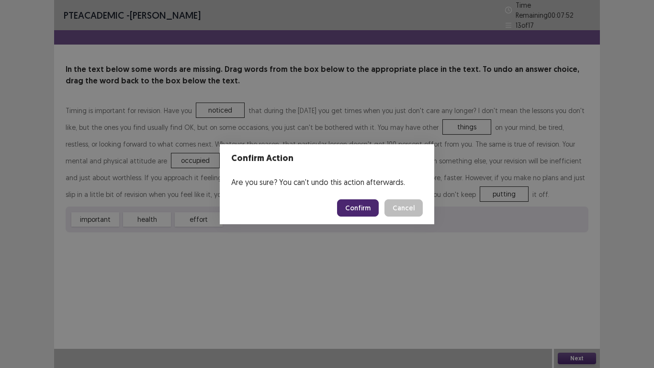
click at [353, 208] on button "Confirm" at bounding box center [358, 207] width 42 height 17
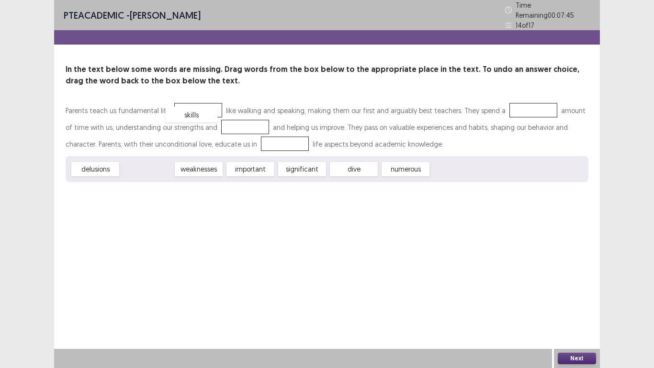
drag, startPoint x: 135, startPoint y: 165, endPoint x: 180, endPoint y: 108, distance: 71.9
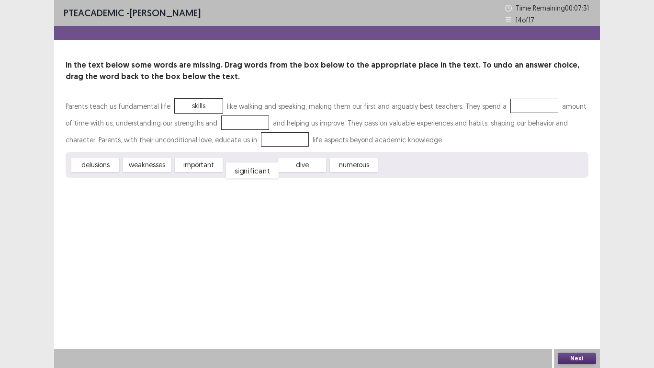
drag, startPoint x: 259, startPoint y: 164, endPoint x: 261, endPoint y: 170, distance: 6.1
click at [261, 170] on div "significant" at bounding box center [252, 171] width 53 height 16
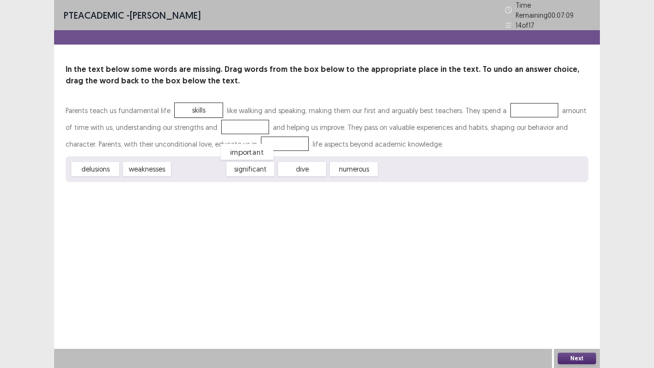
drag, startPoint x: 208, startPoint y: 166, endPoint x: 256, endPoint y: 149, distance: 51.3
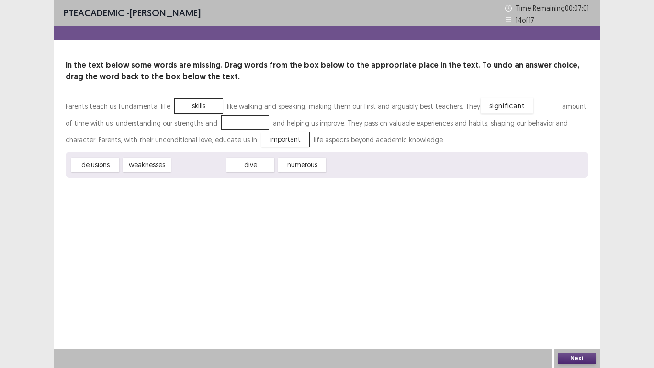
drag, startPoint x: 208, startPoint y: 167, endPoint x: 516, endPoint y: 107, distance: 314.0
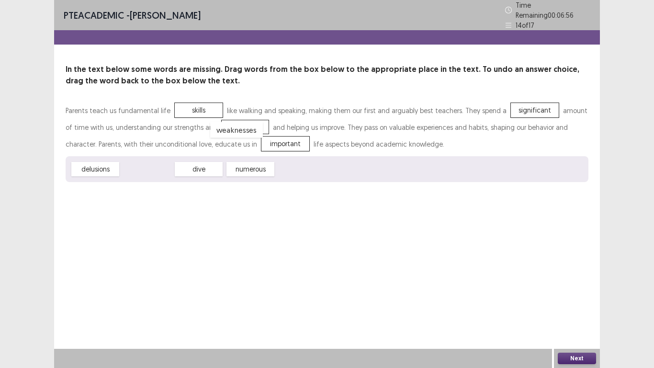
drag, startPoint x: 143, startPoint y: 166, endPoint x: 233, endPoint y: 127, distance: 97.8
click at [575, 306] on button "Next" at bounding box center [577, 357] width 38 height 11
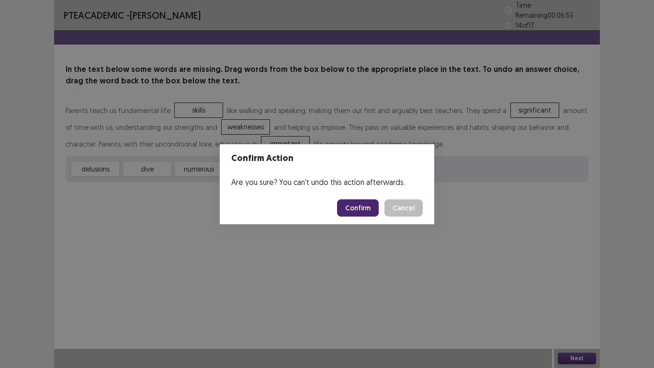
drag, startPoint x: 347, startPoint y: 210, endPoint x: 327, endPoint y: 223, distance: 23.1
click at [347, 209] on button "Confirm" at bounding box center [358, 207] width 42 height 17
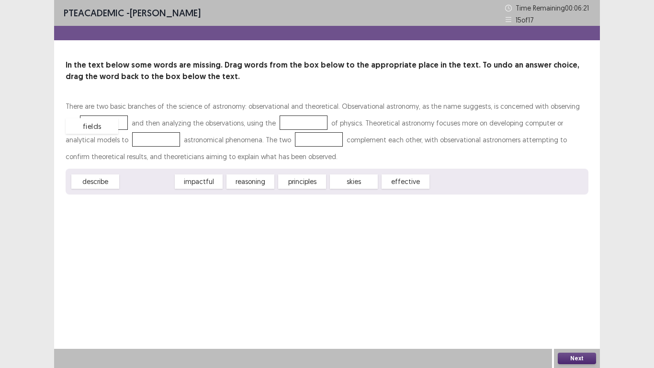
drag, startPoint x: 156, startPoint y: 178, endPoint x: 101, endPoint y: 123, distance: 77.2
drag, startPoint x: 208, startPoint y: 183, endPoint x: 224, endPoint y: 183, distance: 15.3
click at [222, 185] on div "reasoning" at bounding box center [212, 184] width 53 height 16
drag, startPoint x: 254, startPoint y: 175, endPoint x: 293, endPoint y: 114, distance: 72.1
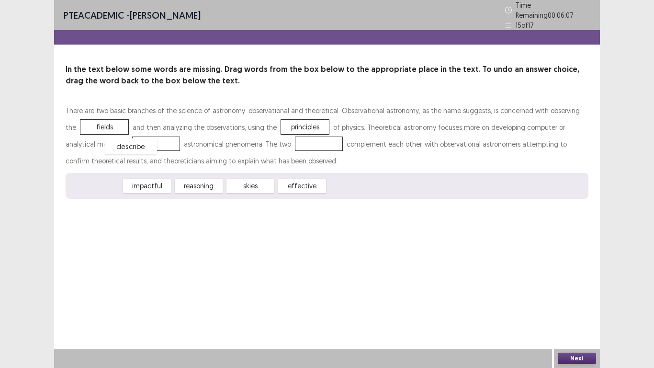
drag, startPoint x: 94, startPoint y: 180, endPoint x: 130, endPoint y: 140, distance: 53.2
drag, startPoint x: 148, startPoint y: 182, endPoint x: 156, endPoint y: 201, distance: 20.6
click at [235, 165] on div "There are two basic branches of the science of astronomy: observational and the…" at bounding box center [327, 150] width 523 height 97
drag, startPoint x: 152, startPoint y: 182, endPoint x: 298, endPoint y: 140, distance: 151.5
click at [592, 306] on button "Next" at bounding box center [577, 357] width 38 height 11
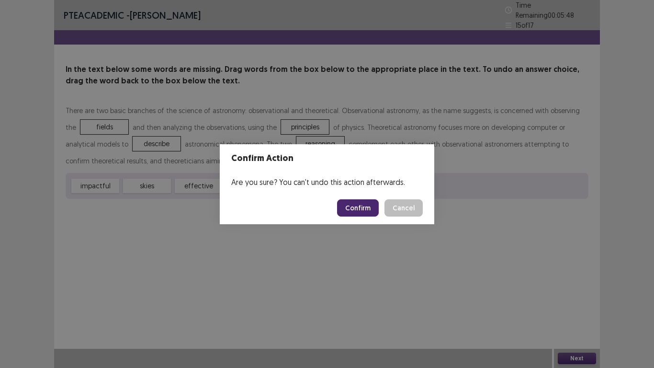
click at [362, 210] on button "Confirm" at bounding box center [358, 207] width 42 height 17
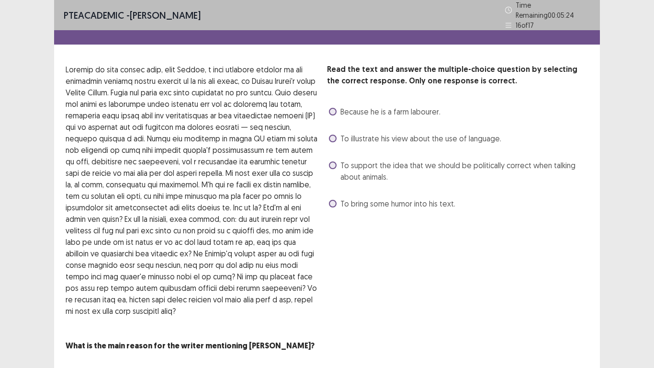
click at [367, 159] on span "To support the idea that we should be politically correct when talking about an…" at bounding box center [464, 170] width 248 height 23
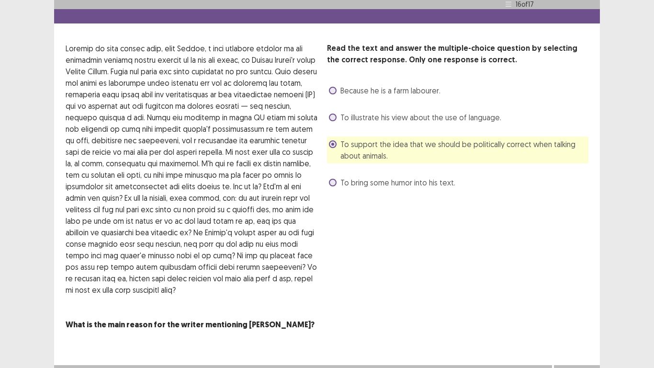
scroll to position [33, 0]
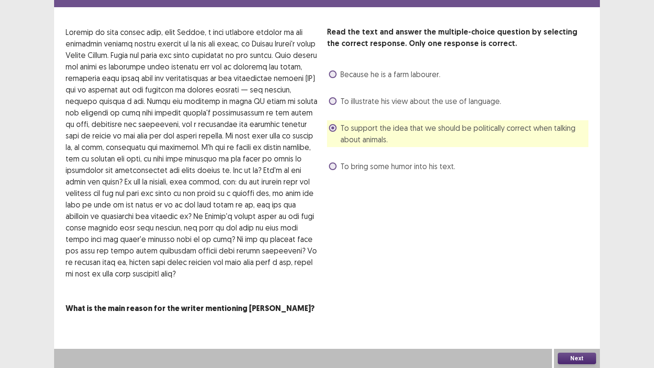
click at [580, 306] on button "Next" at bounding box center [577, 357] width 38 height 11
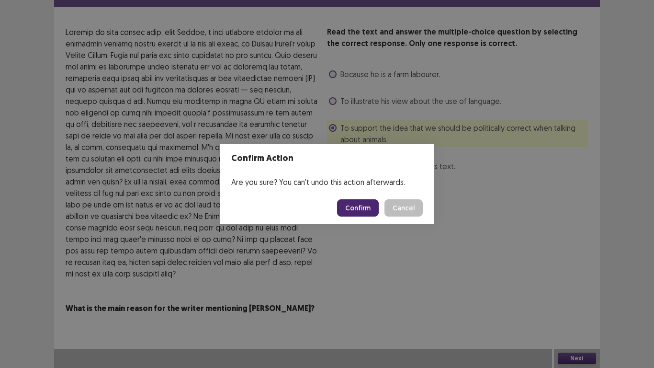
click at [511, 197] on div "Confirm Action Are you sure? You can't undo this action afterwards. Confirm Can…" at bounding box center [327, 184] width 654 height 368
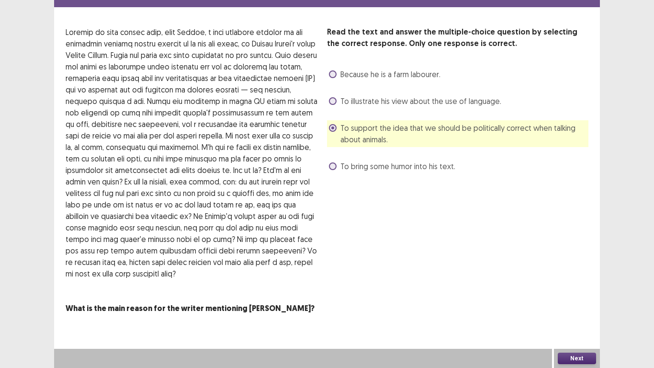
drag, startPoint x: 340, startPoint y: 102, endPoint x: 351, endPoint y: 127, distance: 26.8
click at [340, 102] on label "To illustrate his view about the use of language." at bounding box center [415, 100] width 172 height 11
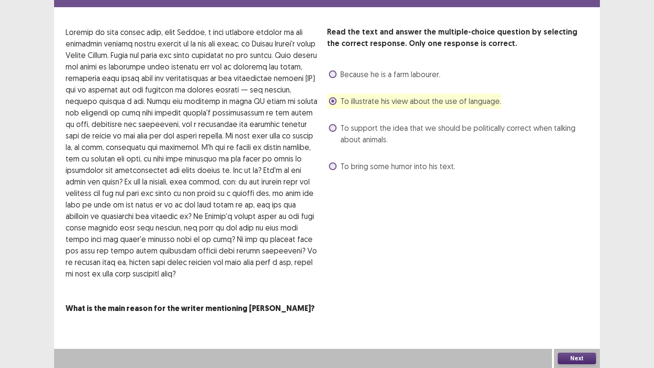
click at [584, 306] on button "Next" at bounding box center [577, 357] width 38 height 11
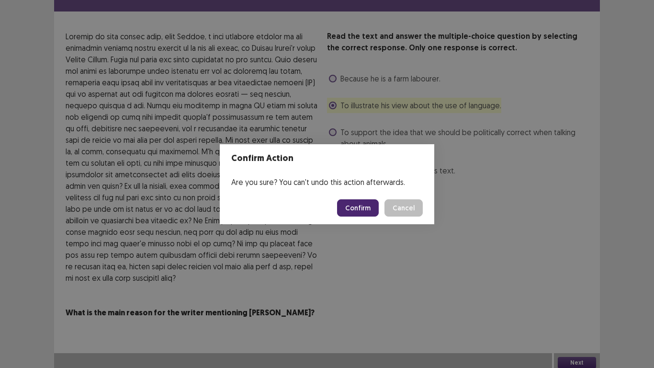
click at [404, 208] on button "Cancel" at bounding box center [403, 207] width 38 height 17
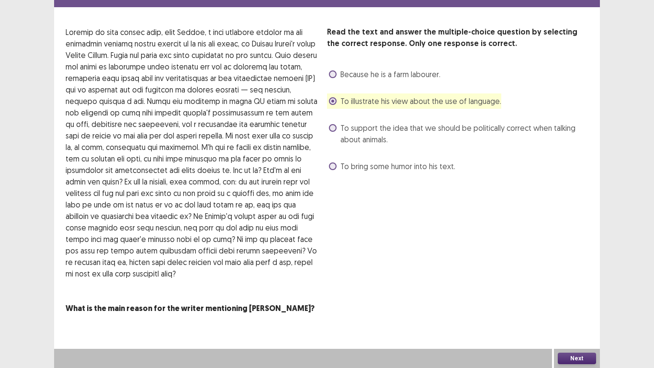
click at [570, 306] on button "Next" at bounding box center [577, 357] width 38 height 11
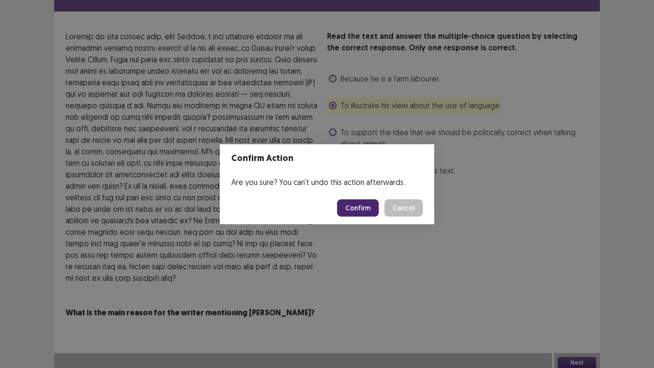
click at [359, 212] on button "Confirm" at bounding box center [358, 207] width 42 height 17
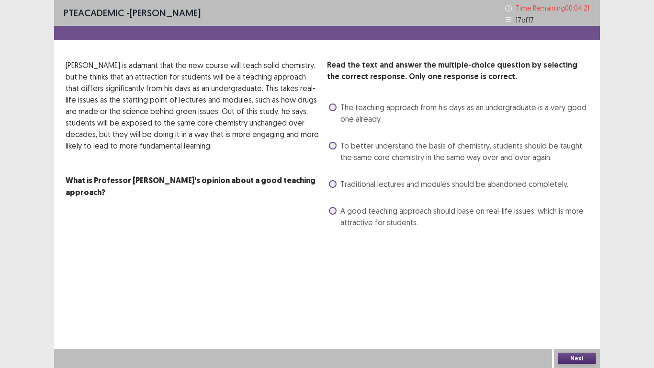
click at [344, 211] on span "A good teaching approach should base on real-life issues, which is more attract…" at bounding box center [464, 216] width 248 height 23
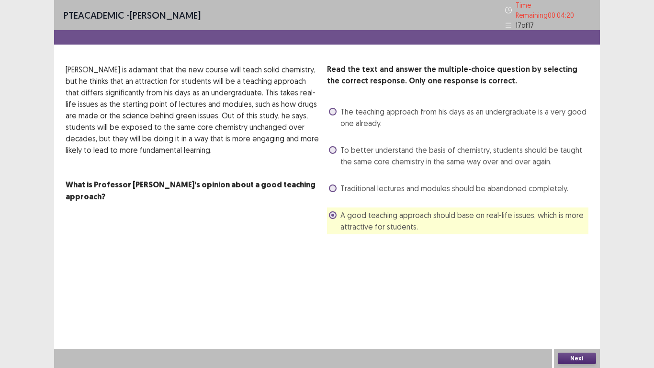
click at [581, 306] on button "Next" at bounding box center [577, 357] width 38 height 11
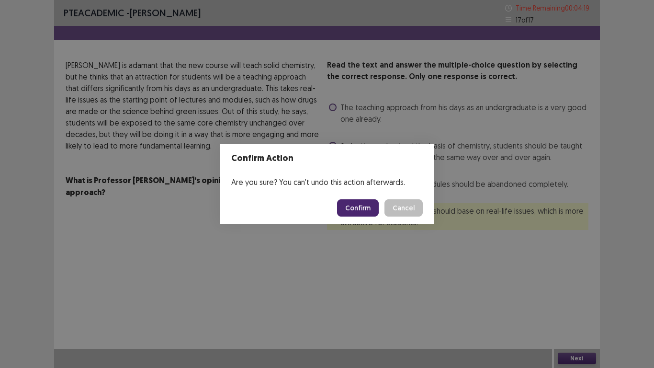
drag, startPoint x: 354, startPoint y: 207, endPoint x: 406, endPoint y: 206, distance: 52.2
click at [354, 207] on button "Confirm" at bounding box center [358, 207] width 42 height 17
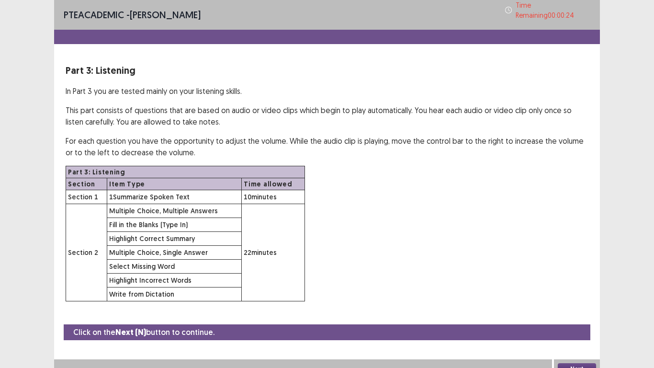
click at [575, 306] on button "Next" at bounding box center [577, 368] width 38 height 11
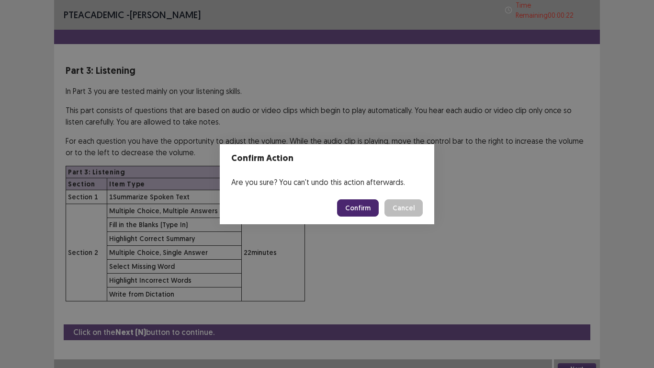
click at [368, 209] on button "Confirm" at bounding box center [358, 207] width 42 height 17
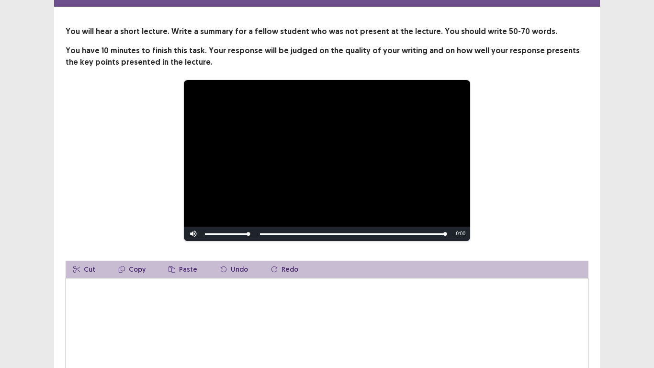
scroll to position [108, 0]
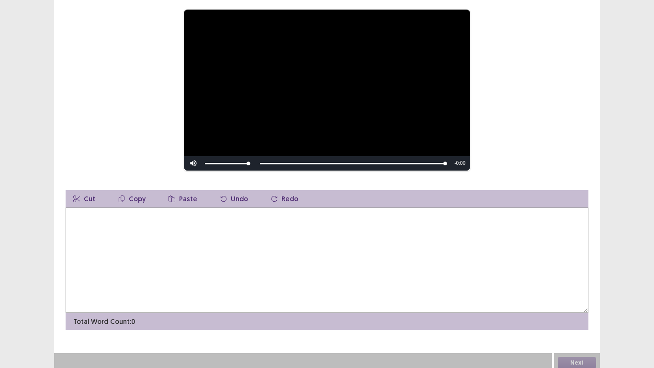
click at [254, 251] on textarea at bounding box center [327, 259] width 523 height 105
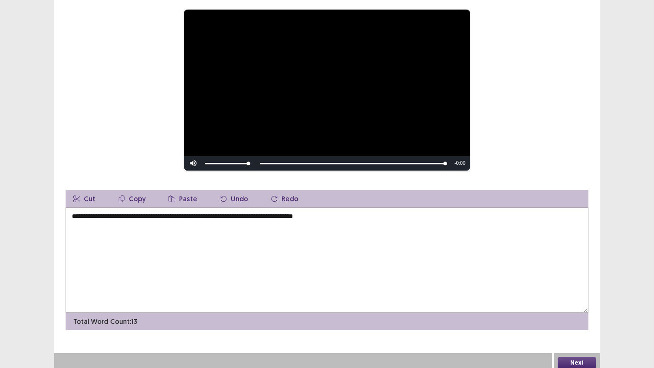
type textarea "**********"
click at [579, 306] on button "Next" at bounding box center [577, 362] width 38 height 11
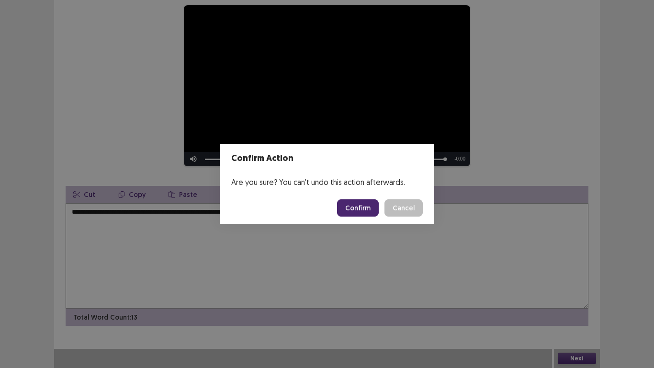
click at [361, 210] on button "Confirm" at bounding box center [358, 207] width 42 height 17
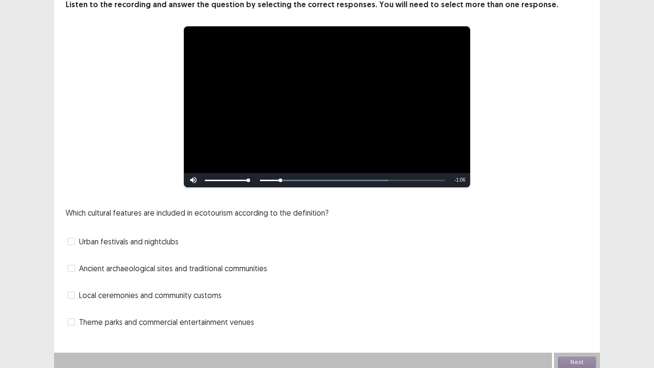
scroll to position [64, 0]
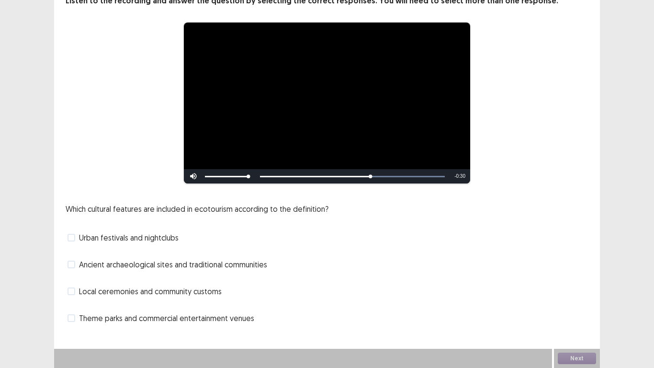
click at [76, 264] on label "Ancient archaeological sites and traditional communities" at bounding box center [168, 264] width 200 height 11
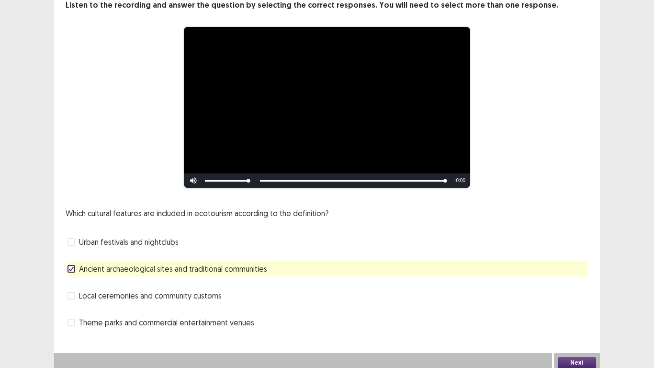
click at [571, 306] on button "Next" at bounding box center [577, 362] width 38 height 11
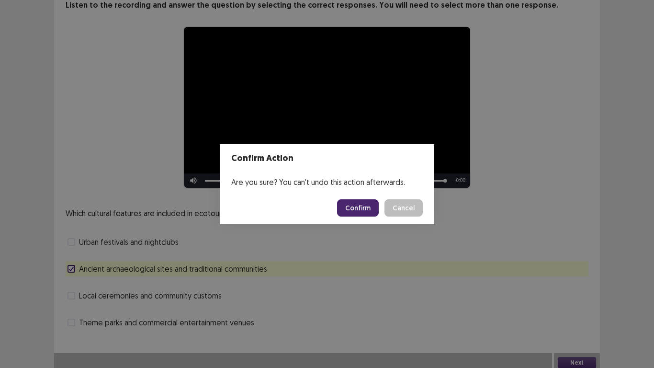
click at [376, 205] on button "Confirm" at bounding box center [358, 207] width 42 height 17
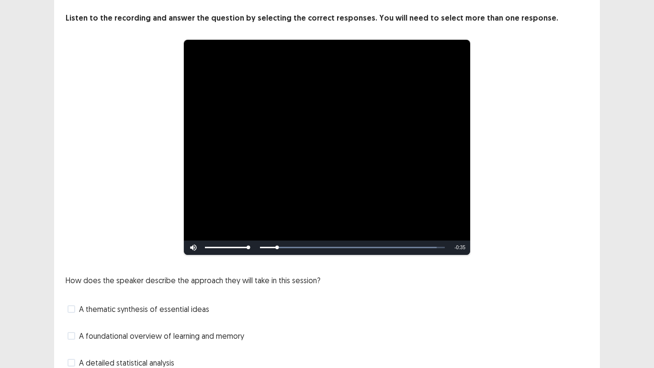
scroll to position [118, 0]
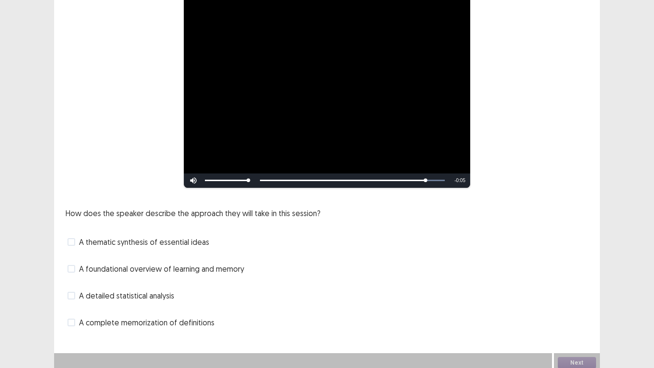
drag, startPoint x: 74, startPoint y: 240, endPoint x: 74, endPoint y: 233, distance: 7.2
click at [74, 240] on span at bounding box center [72, 242] width 8 height 8
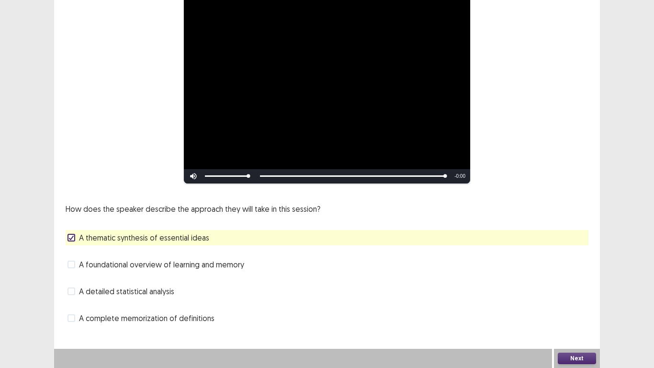
click at [586, 306] on button "Next" at bounding box center [577, 357] width 38 height 11
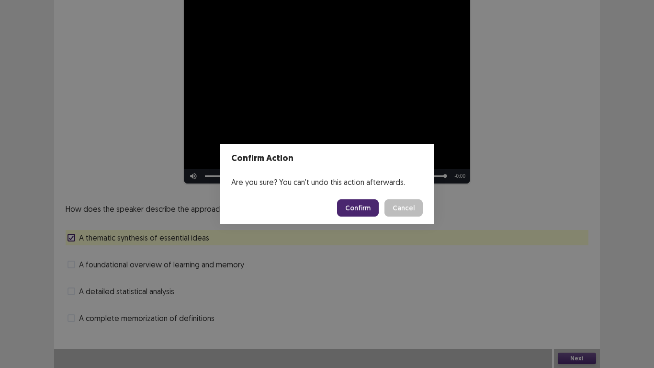
drag, startPoint x: 369, startPoint y: 205, endPoint x: 379, endPoint y: 207, distance: 10.7
click at [369, 206] on button "Confirm" at bounding box center [358, 207] width 42 height 17
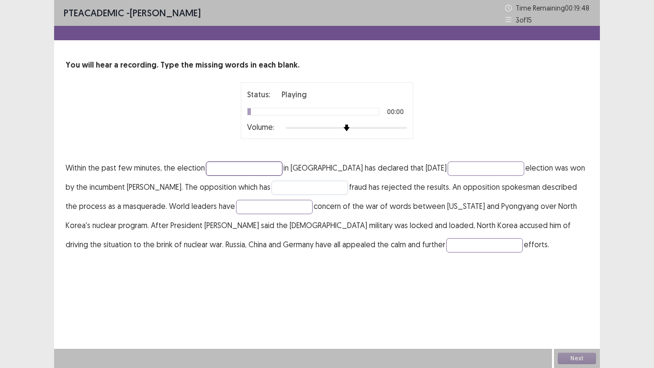
drag, startPoint x: 226, startPoint y: 168, endPoint x: 279, endPoint y: 183, distance: 55.4
click at [228, 168] on input "text" at bounding box center [244, 168] width 77 height 14
type input "*********"
click at [448, 167] on input "text" at bounding box center [486, 168] width 77 height 14
drag, startPoint x: 266, startPoint y: 187, endPoint x: 282, endPoint y: 192, distance: 17.1
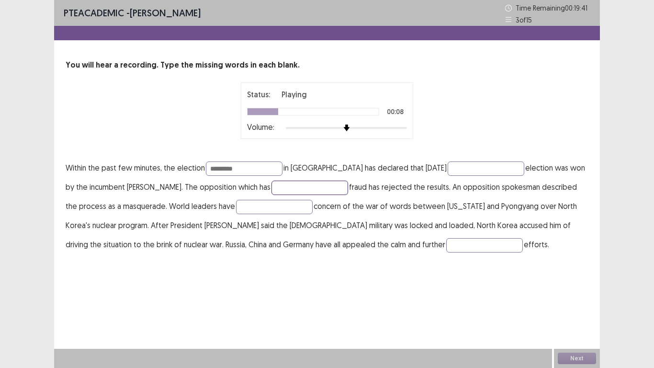
click at [271, 187] on input "text" at bounding box center [309, 187] width 77 height 14
type input "**********"
click at [259, 209] on input "text" at bounding box center [274, 207] width 77 height 14
type input "*********"
click at [446, 250] on input "text" at bounding box center [484, 245] width 77 height 14
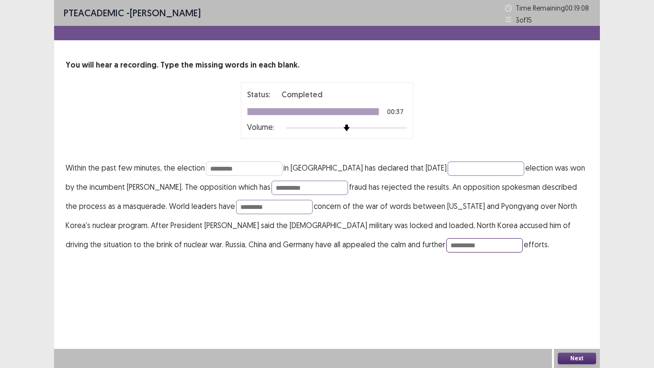
type input "**********"
click at [231, 168] on input "*********" at bounding box center [244, 168] width 77 height 14
type input "**********"
click at [280, 190] on input "**********" at bounding box center [309, 187] width 77 height 14
drag, startPoint x: 297, startPoint y: 190, endPoint x: 305, endPoint y: 190, distance: 7.7
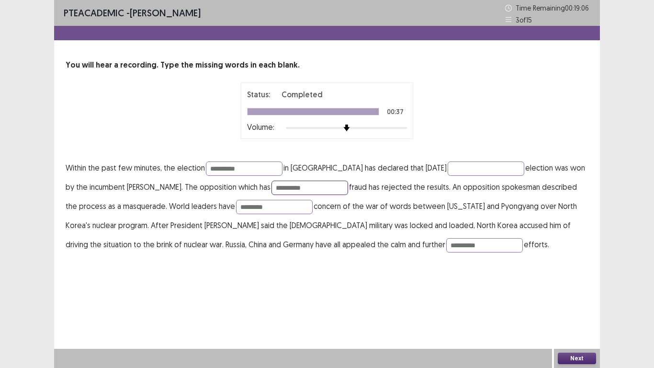
click at [304, 190] on input "**********" at bounding box center [309, 187] width 77 height 14
type input "**********"
click at [570, 306] on button "Next" at bounding box center [577, 357] width 38 height 11
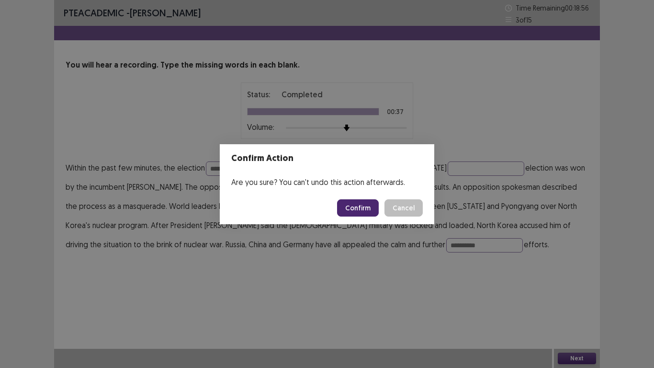
click at [361, 204] on button "Confirm" at bounding box center [358, 207] width 42 height 17
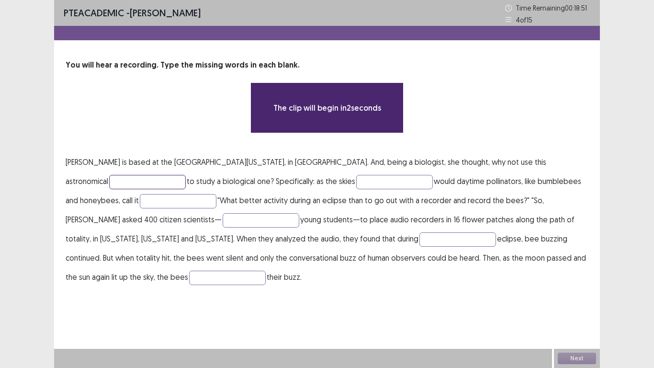
drag, startPoint x: 525, startPoint y: 169, endPoint x: 537, endPoint y: 163, distance: 12.8
click at [186, 175] on input "text" at bounding box center [147, 182] width 77 height 14
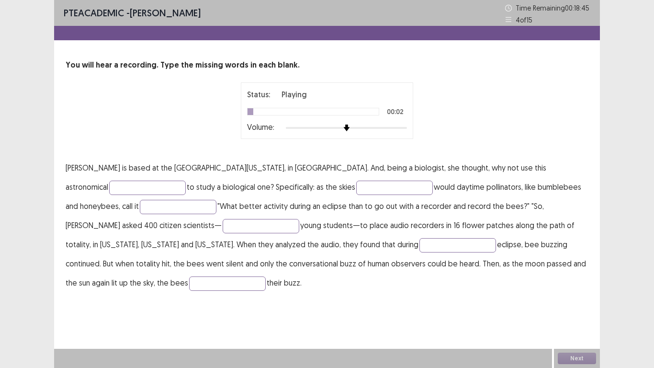
click at [377, 129] on div at bounding box center [346, 128] width 121 height 8
click at [186, 180] on input "text" at bounding box center [147, 187] width 77 height 14
type input "********"
click at [356, 190] on input "text" at bounding box center [394, 187] width 77 height 14
type input "******"
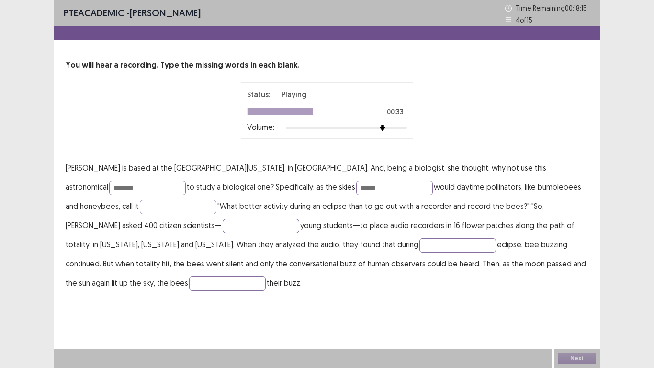
click at [223, 223] on input "text" at bounding box center [261, 226] width 77 height 14
type input "*********"
click at [419, 248] on input "text" at bounding box center [457, 245] width 77 height 14
type input "*******"
click at [503, 271] on p "[PERSON_NAME] is based at the [GEOGRAPHIC_DATA][US_STATE], in [GEOGRAPHIC_DATA]…" at bounding box center [327, 225] width 523 height 134
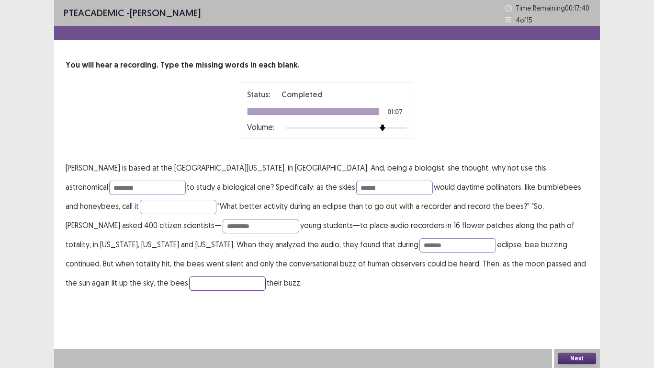
click at [266, 276] on input "text" at bounding box center [227, 283] width 77 height 14
type input "******"
click at [186, 180] on input "********" at bounding box center [147, 187] width 77 height 14
type input "**********"
click at [573, 306] on button "Next" at bounding box center [577, 357] width 38 height 11
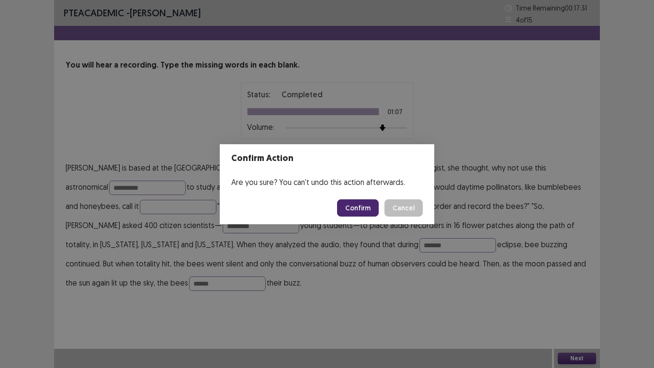
drag, startPoint x: 364, startPoint y: 204, endPoint x: 406, endPoint y: 216, distance: 43.2
click at [364, 204] on button "Confirm" at bounding box center [358, 207] width 42 height 17
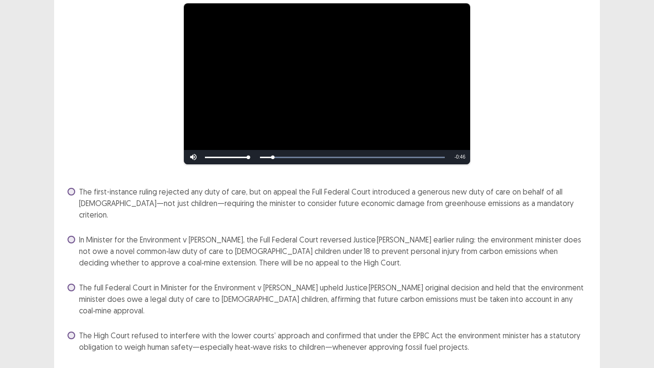
scroll to position [89, 0]
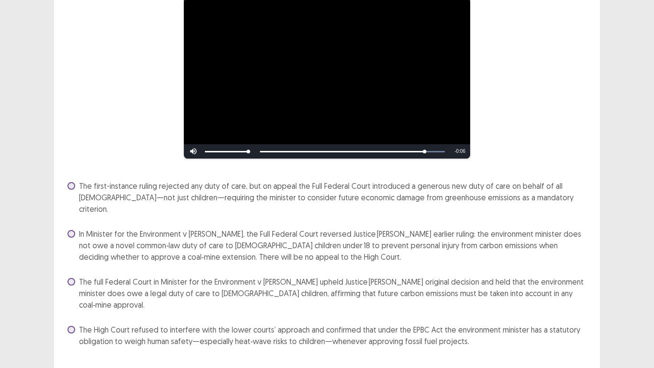
click at [72, 230] on span at bounding box center [72, 234] width 8 height 8
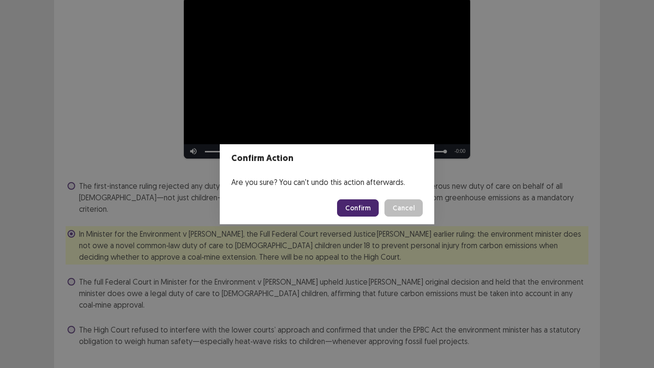
click at [370, 206] on button "Confirm" at bounding box center [358, 207] width 42 height 17
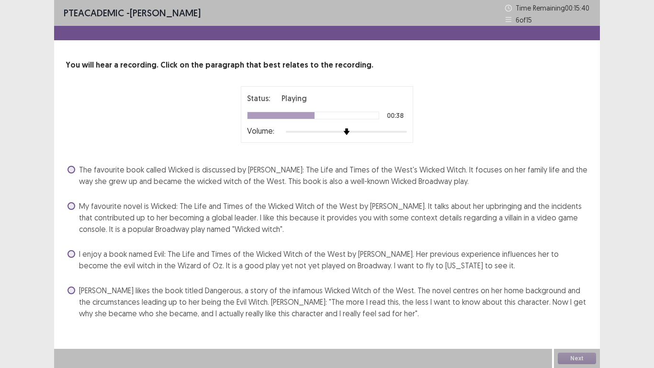
click at [95, 214] on span "My favourite novel is Wicked: The Life and Times of the Wicked Witch of the Wes…" at bounding box center [333, 217] width 509 height 34
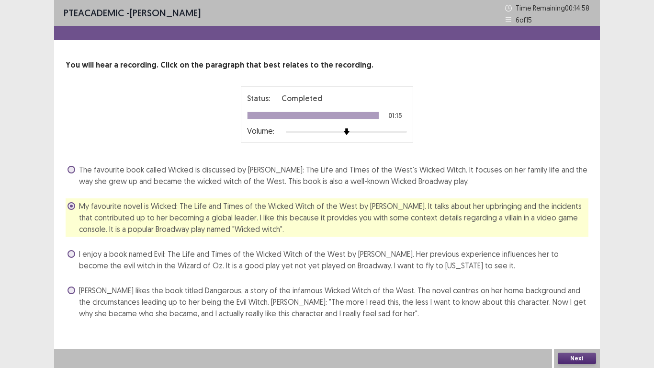
click at [579, 306] on button "Next" at bounding box center [577, 357] width 38 height 11
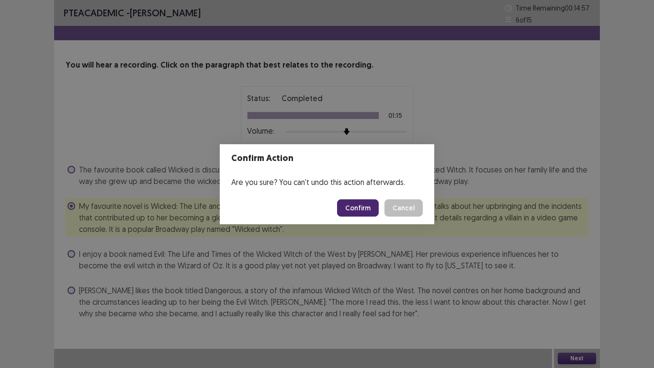
click at [362, 204] on button "Confirm" at bounding box center [358, 207] width 42 height 17
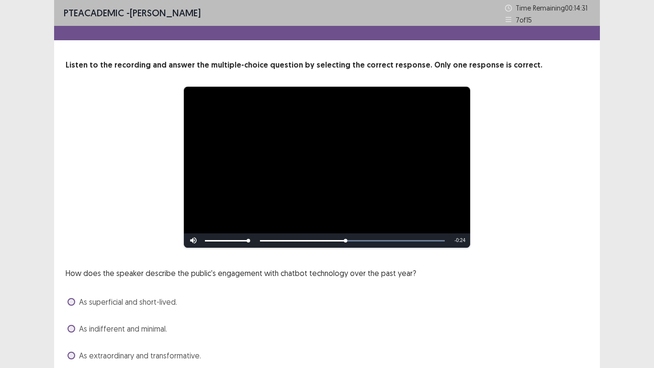
scroll to position [64, 0]
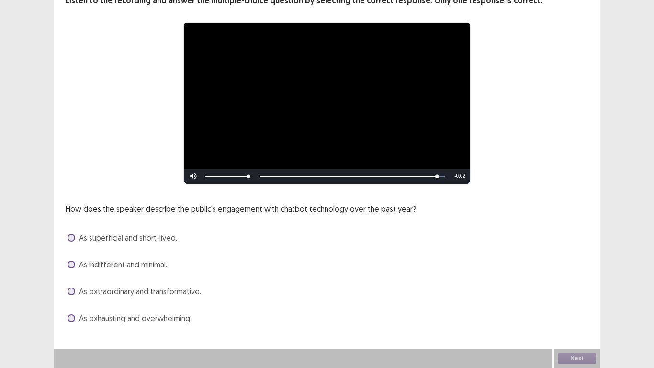
click at [126, 295] on span "As extraordinary and transformative." at bounding box center [140, 290] width 122 height 11
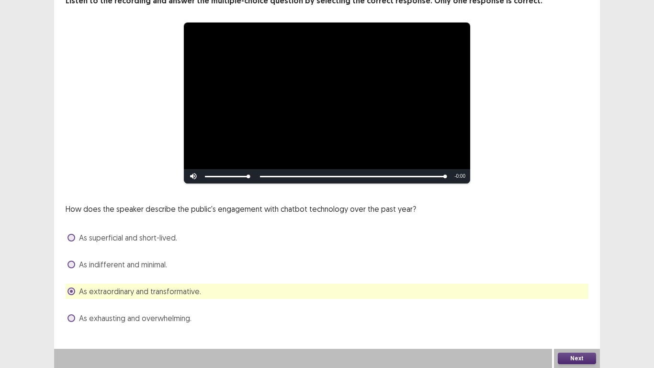
click at [578, 306] on button "Next" at bounding box center [577, 357] width 38 height 11
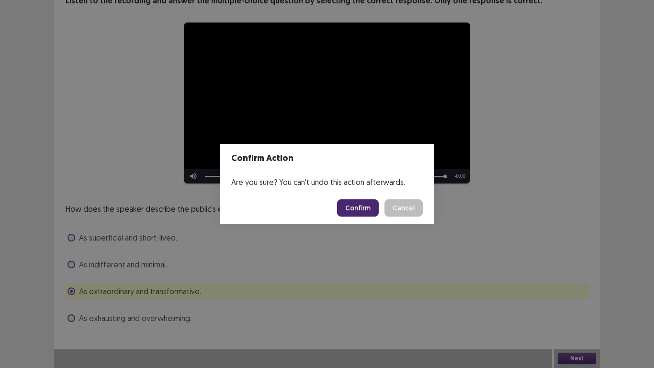
click at [367, 206] on button "Confirm" at bounding box center [358, 207] width 42 height 17
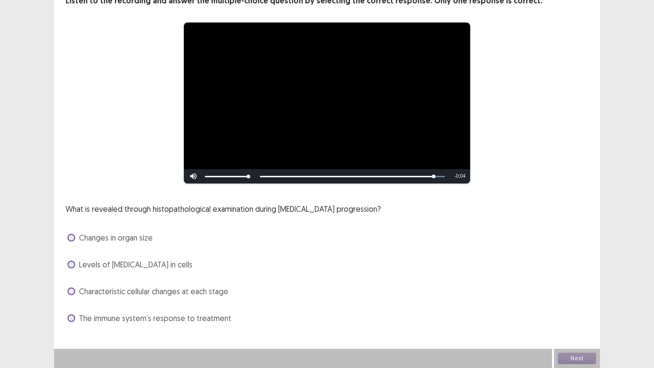
click at [188, 293] on span "Characteristic cellular changes at each stage" at bounding box center [153, 290] width 149 height 11
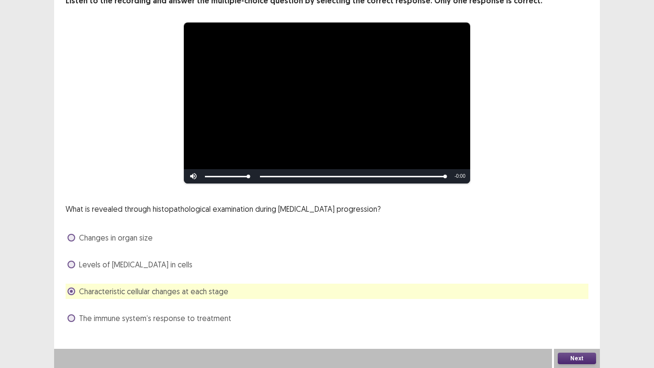
click at [565, 306] on button "Next" at bounding box center [577, 357] width 38 height 11
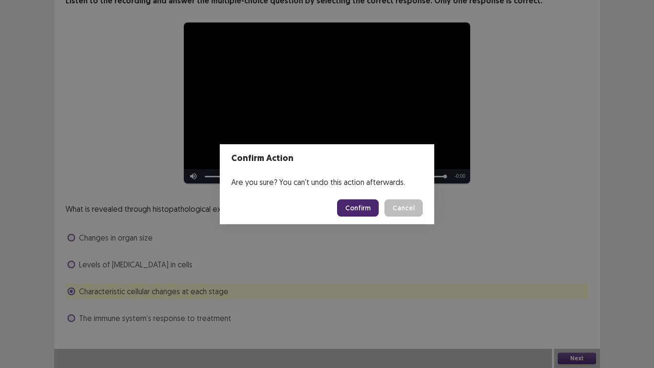
click at [361, 204] on button "Confirm" at bounding box center [358, 207] width 42 height 17
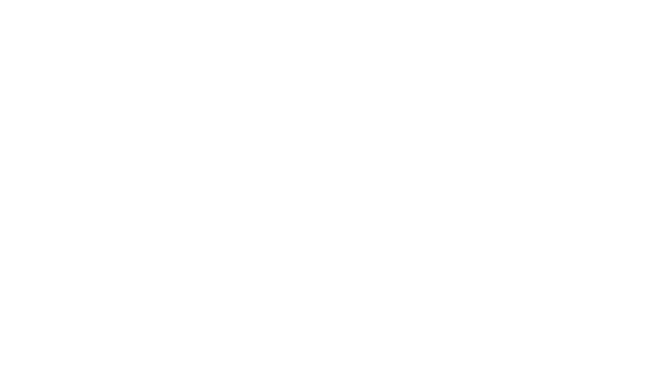
scroll to position [0, 0]
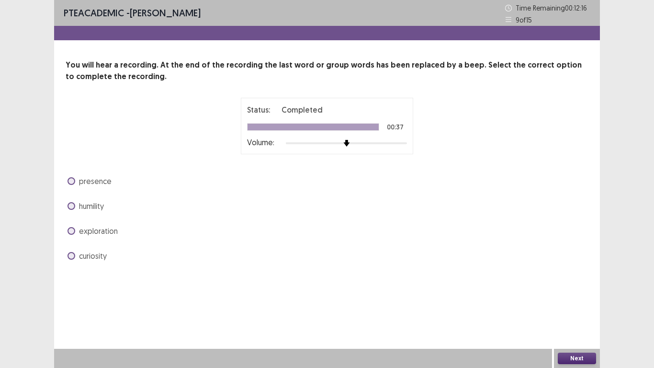
click at [75, 249] on div "curiosity" at bounding box center [327, 255] width 523 height 15
click at [75, 257] on label "curiosity" at bounding box center [87, 255] width 39 height 11
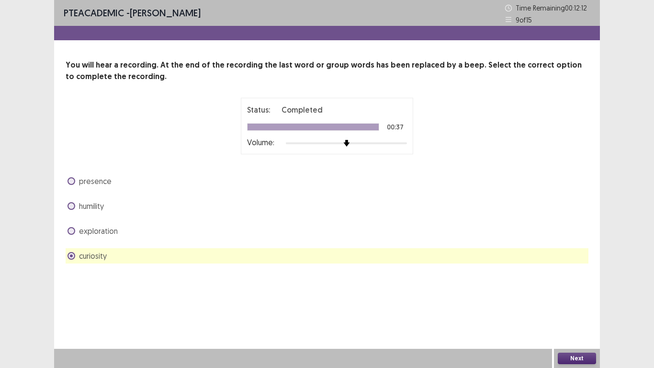
click at [587, 306] on button "Next" at bounding box center [577, 357] width 38 height 11
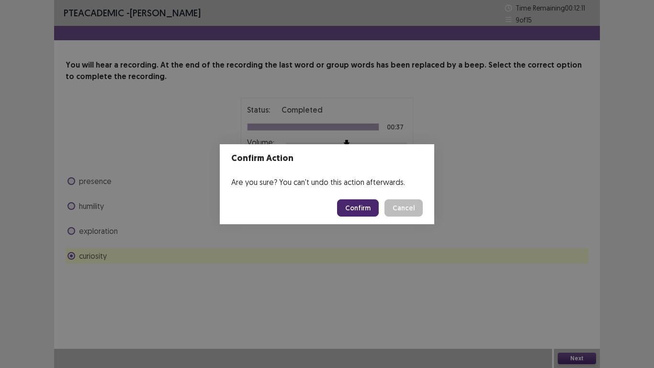
click at [368, 206] on button "Confirm" at bounding box center [358, 207] width 42 height 17
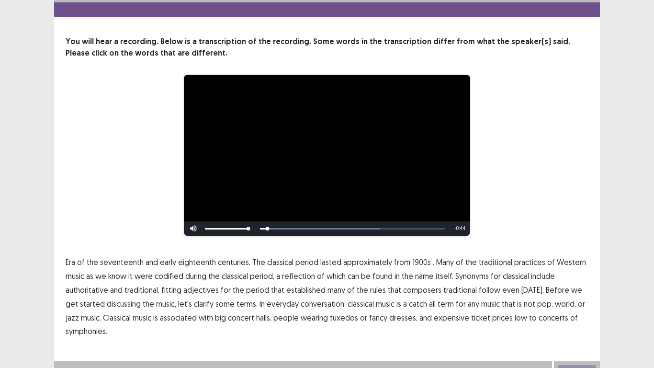
scroll to position [36, 0]
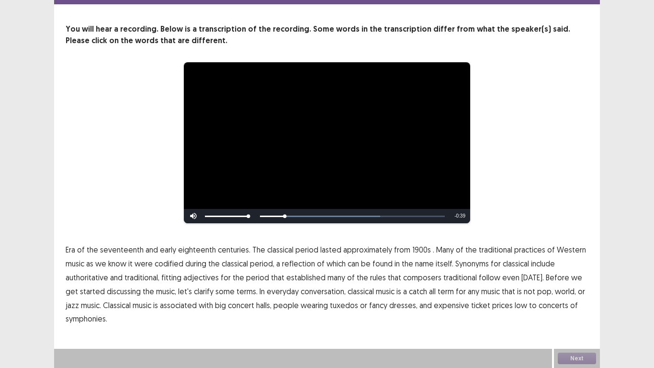
click at [418, 251] on span "1900s" at bounding box center [421, 249] width 19 height 11
click at [447, 278] on span "traditional" at bounding box center [460, 276] width 34 height 11
click at [515, 305] on span "low" at bounding box center [521, 304] width 12 height 11
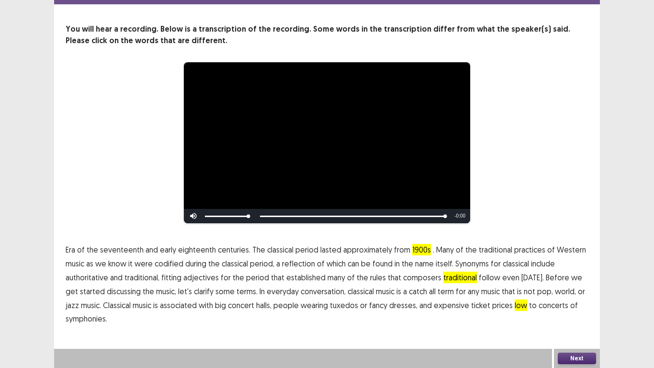
click at [582, 306] on button "Next" at bounding box center [577, 357] width 38 height 11
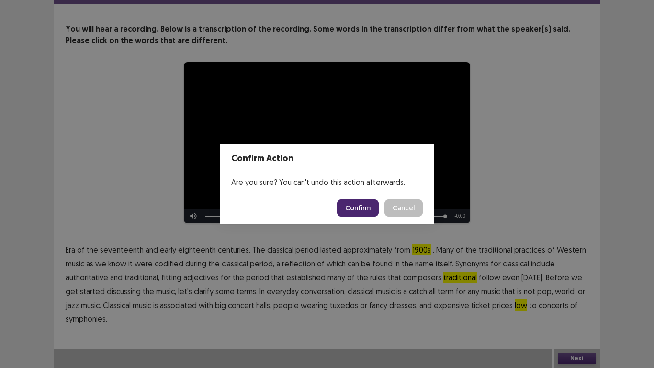
click at [350, 203] on button "Confirm" at bounding box center [358, 207] width 42 height 17
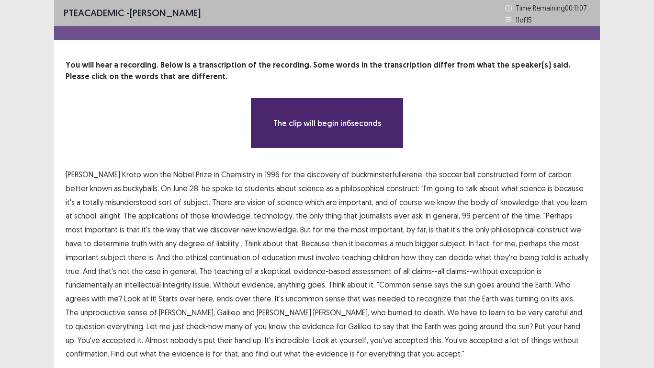
scroll to position [35, 0]
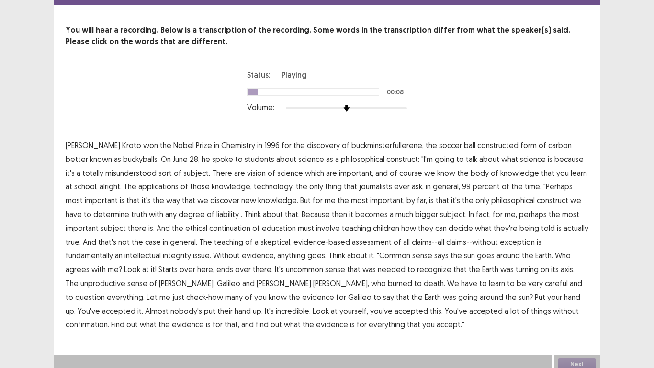
click at [477, 145] on span "constructed" at bounding box center [497, 144] width 41 height 11
click at [158, 172] on span "sort" at bounding box center [164, 172] width 13 height 11
click at [247, 176] on span "vision" at bounding box center [256, 172] width 19 height 11
click at [216, 215] on span "liability" at bounding box center [227, 213] width 23 height 11
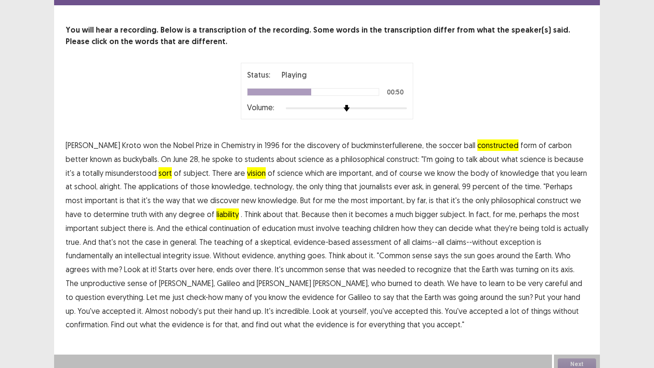
click at [209, 231] on span "continuation" at bounding box center [229, 227] width 41 height 11
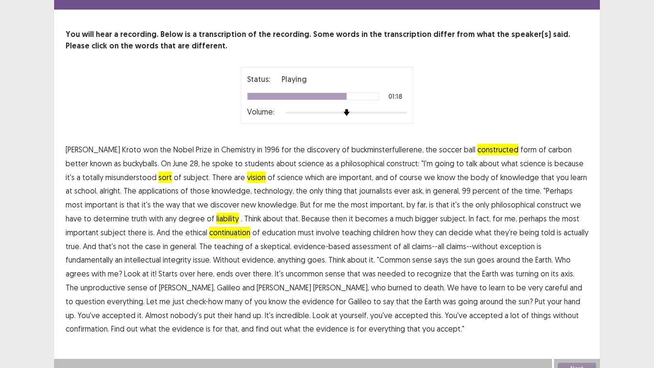
click at [125, 282] on span "unproductive" at bounding box center [102, 287] width 45 height 11
click at [109, 306] on span "confirmation." at bounding box center [88, 328] width 44 height 11
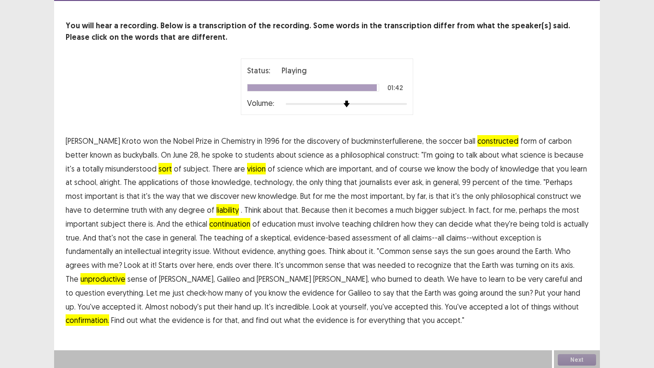
scroll to position [41, 0]
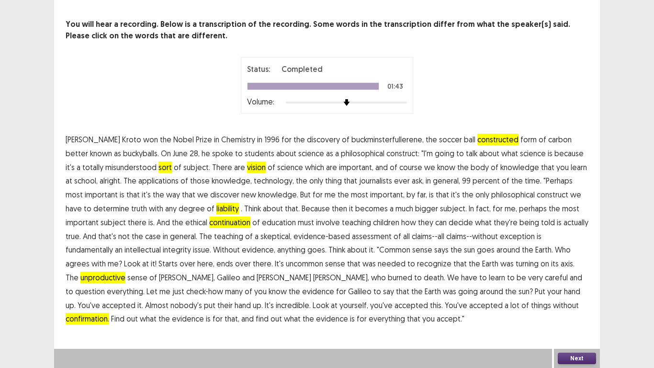
click at [570, 306] on button "Next" at bounding box center [577, 357] width 38 height 11
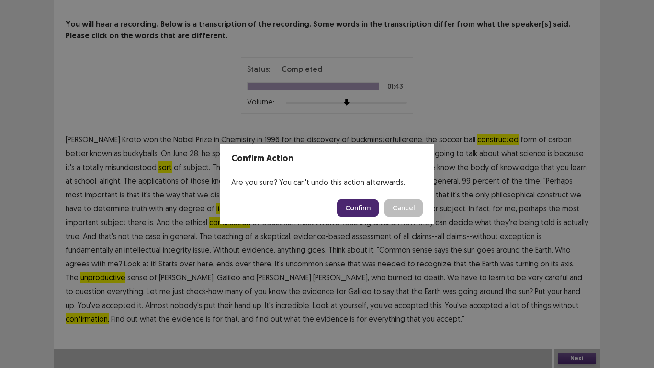
click at [353, 203] on button "Confirm" at bounding box center [358, 207] width 42 height 17
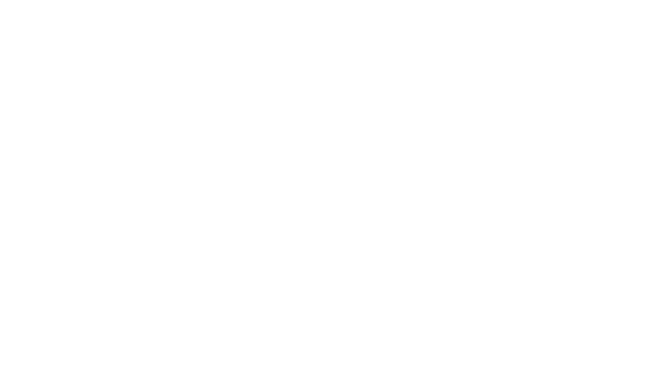
scroll to position [0, 0]
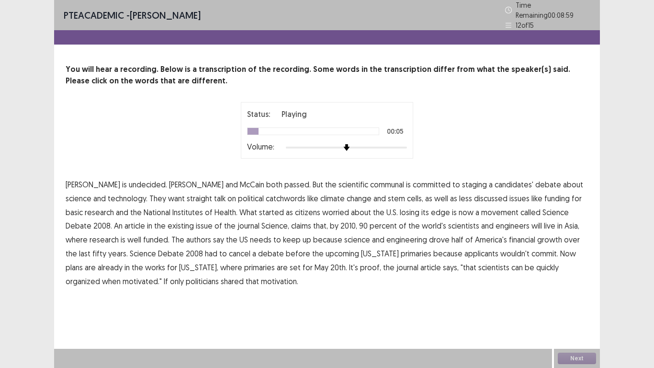
click at [370, 180] on span "communal" at bounding box center [387, 184] width 34 height 11
click at [266, 193] on span "catchwords" at bounding box center [286, 197] width 40 height 11
click at [168, 220] on span "existing" at bounding box center [181, 225] width 26 height 11
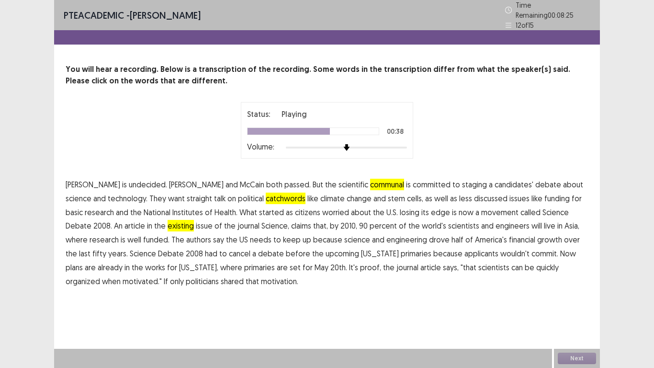
click at [509, 237] on span "financial" at bounding box center [522, 239] width 26 height 11
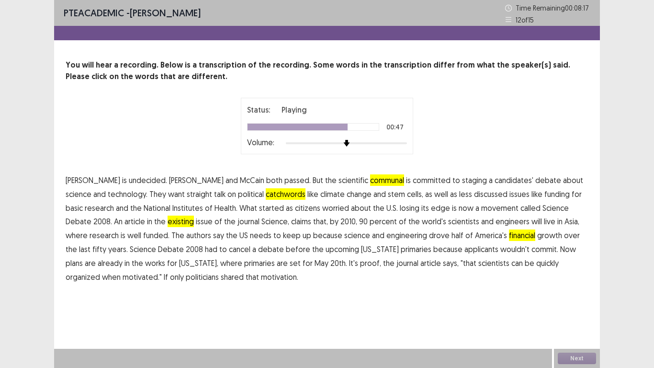
click at [464, 250] on span "applicants" at bounding box center [481, 248] width 34 height 11
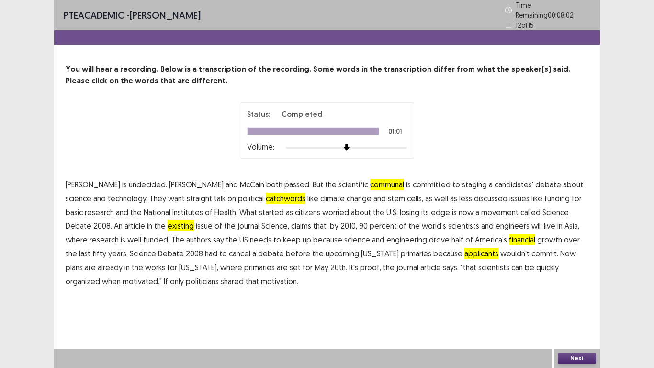
click at [575, 306] on button "Next" at bounding box center [577, 357] width 38 height 11
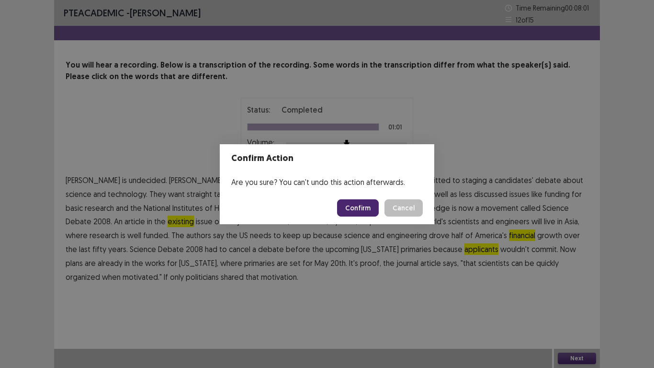
click at [368, 211] on button "Confirm" at bounding box center [358, 207] width 42 height 17
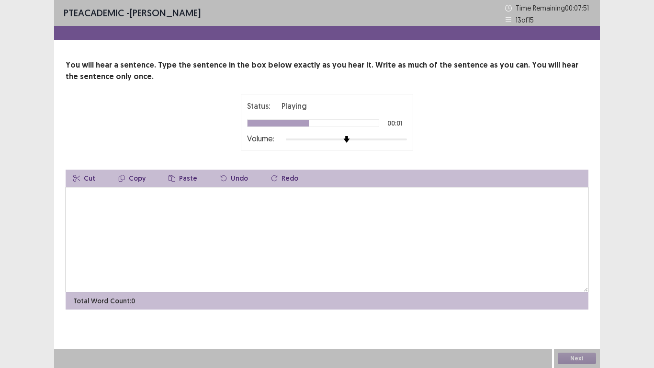
click at [238, 206] on textarea at bounding box center [327, 239] width 523 height 105
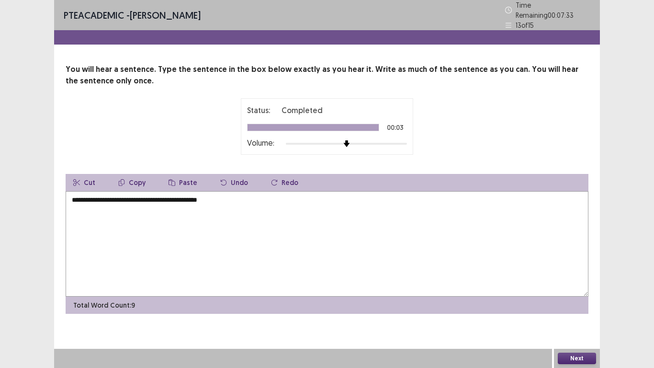
type textarea "**********"
click at [578, 306] on button "Next" at bounding box center [577, 357] width 38 height 11
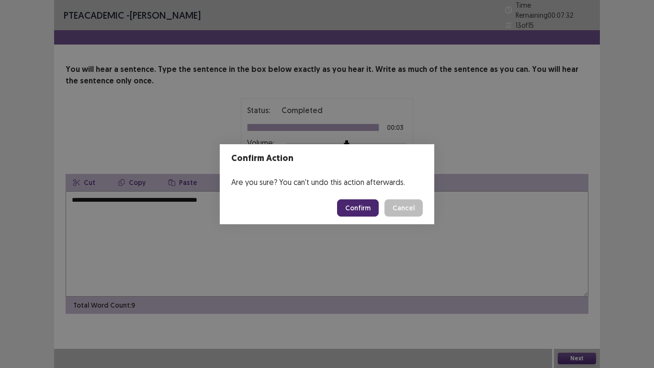
click at [361, 204] on button "Confirm" at bounding box center [358, 207] width 42 height 17
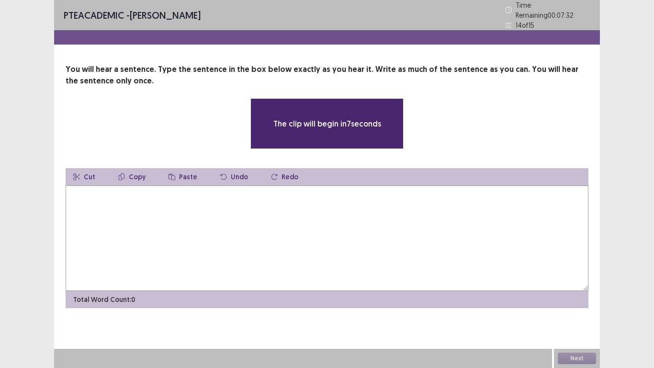
click at [220, 212] on textarea at bounding box center [327, 237] width 523 height 105
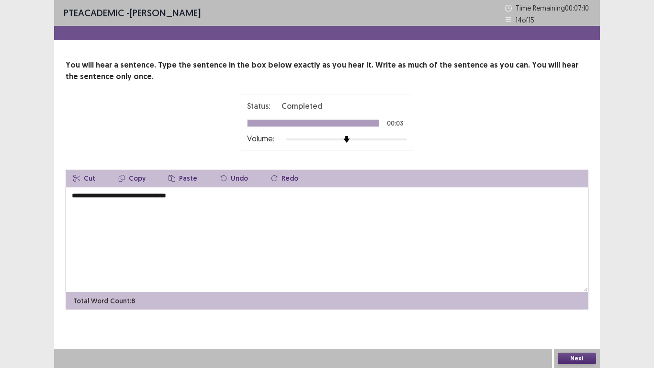
click at [73, 197] on textarea "**********" at bounding box center [327, 239] width 523 height 105
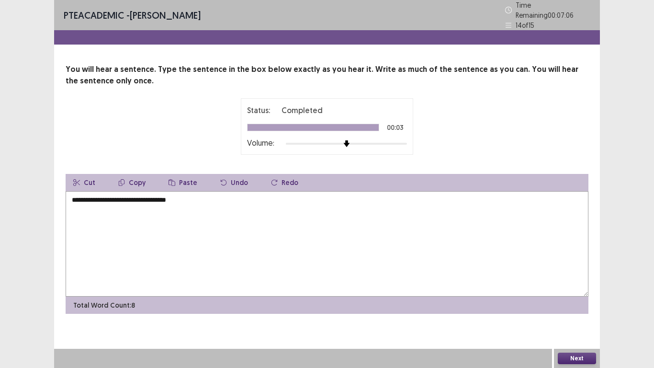
type textarea "**********"
click at [579, 306] on button "Next" at bounding box center [577, 357] width 38 height 11
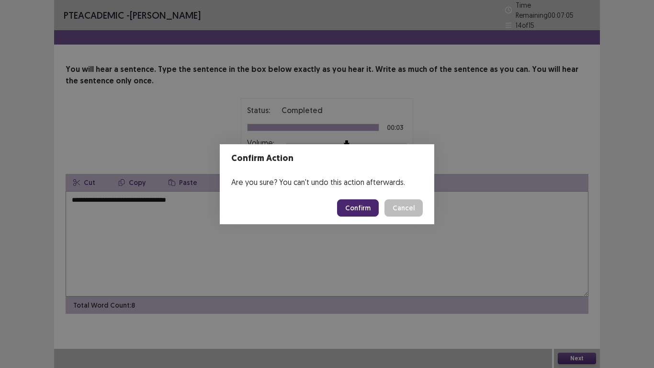
click at [348, 201] on button "Confirm" at bounding box center [358, 207] width 42 height 17
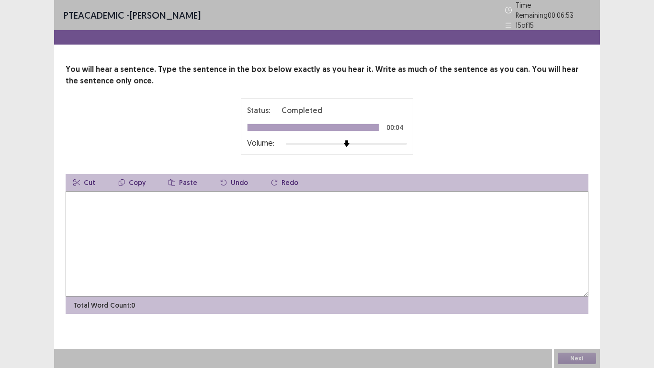
click at [243, 234] on textarea at bounding box center [327, 243] width 523 height 105
click at [74, 196] on textarea "**********" at bounding box center [327, 243] width 523 height 105
type textarea "**********"
click at [576, 306] on button "Next" at bounding box center [577, 357] width 38 height 11
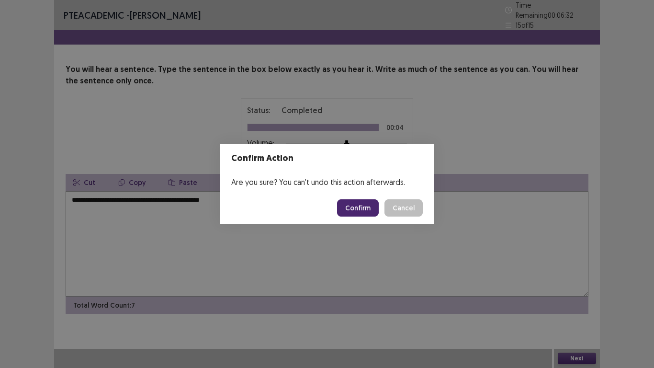
click at [361, 206] on button "Confirm" at bounding box center [358, 207] width 42 height 17
